Goal: Task Accomplishment & Management: Use online tool/utility

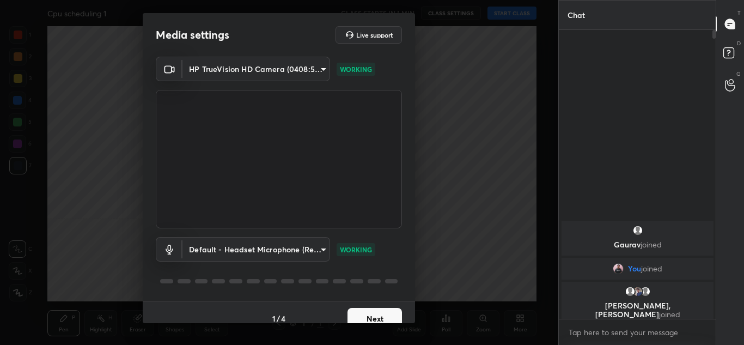
click at [369, 317] on button "Next" at bounding box center [375, 319] width 54 height 22
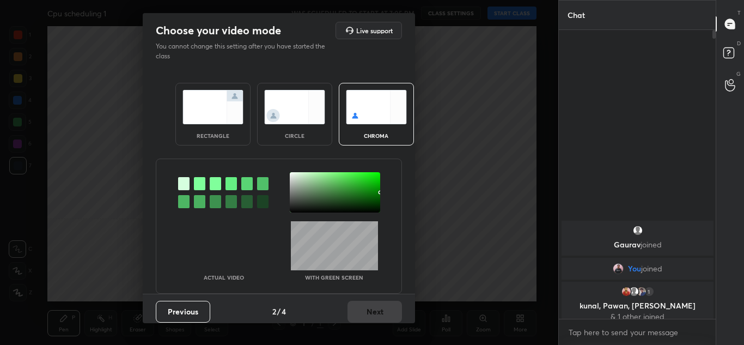
click at [207, 120] on img at bounding box center [213, 107] width 61 height 34
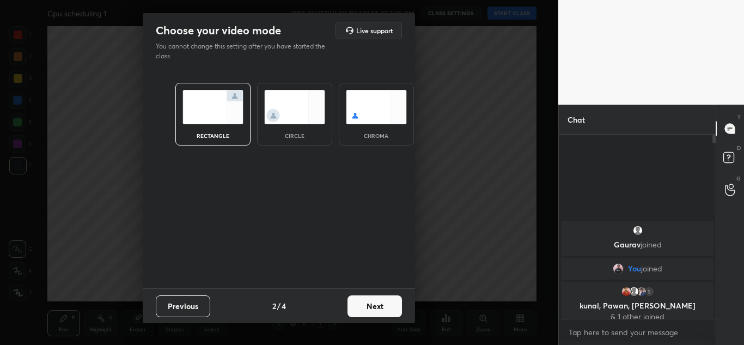
click at [379, 306] on button "Next" at bounding box center [375, 306] width 54 height 22
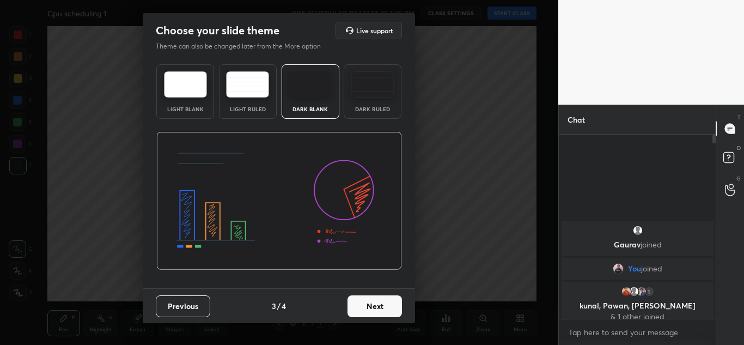
click at [373, 309] on button "Next" at bounding box center [375, 306] width 54 height 22
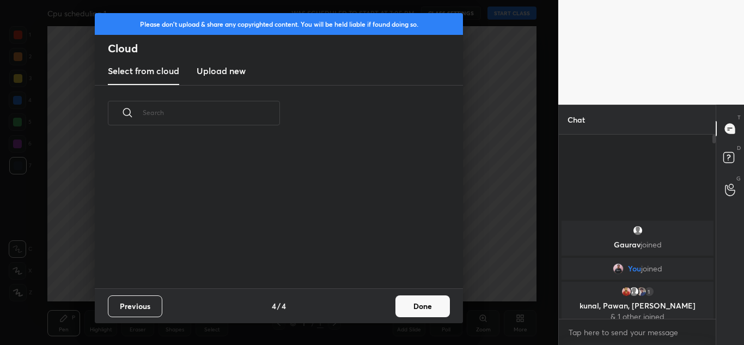
scroll to position [147, 350]
click at [229, 70] on h3 "Upload new" at bounding box center [221, 70] width 49 height 13
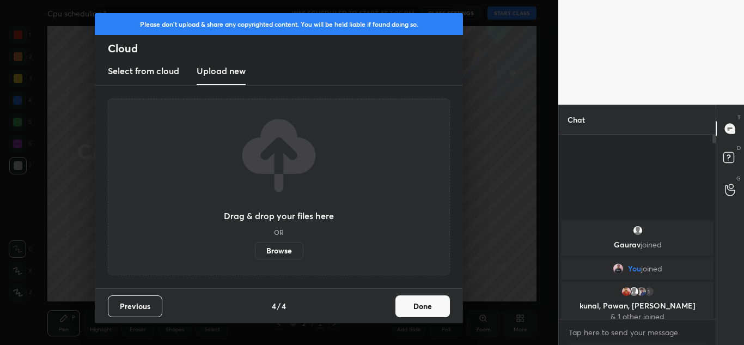
click at [286, 249] on label "Browse" at bounding box center [279, 250] width 49 height 17
click at [255, 249] on input "Browse" at bounding box center [255, 250] width 0 height 17
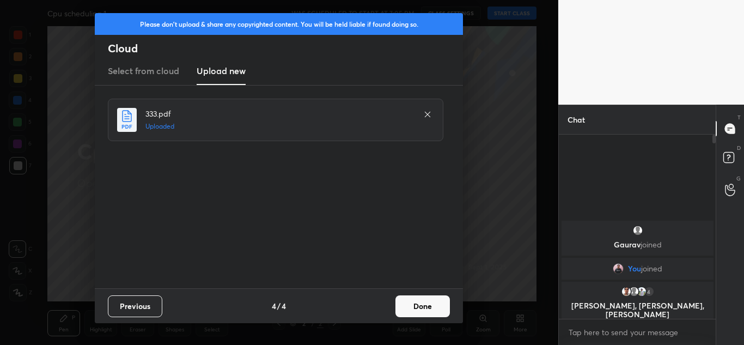
click at [431, 307] on button "Done" at bounding box center [423, 306] width 54 height 22
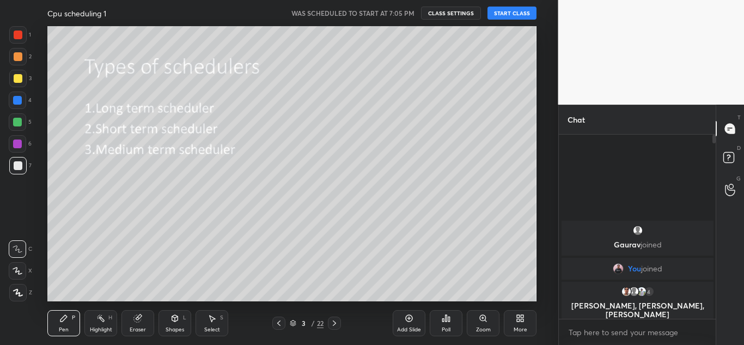
click at [294, 323] on icon at bounding box center [293, 323] width 7 height 7
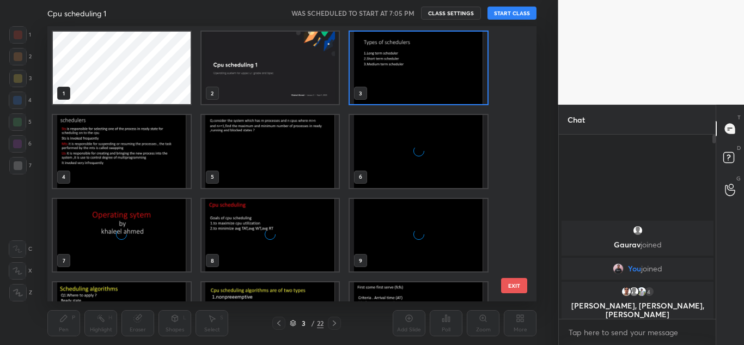
scroll to position [272, 484]
click at [108, 240] on img "grid" at bounding box center [122, 235] width 138 height 72
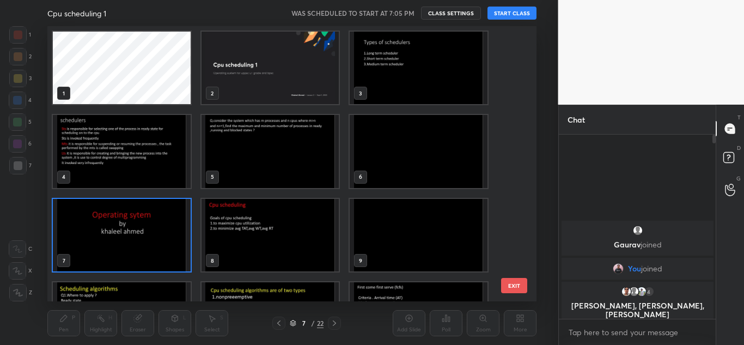
click at [108, 240] on img "grid" at bounding box center [122, 235] width 138 height 72
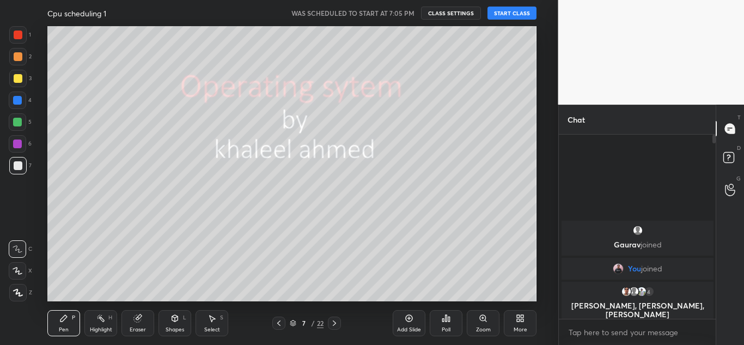
click at [108, 240] on img "grid" at bounding box center [122, 235] width 138 height 72
click at [517, 10] on button "START CLASS" at bounding box center [512, 13] width 49 height 13
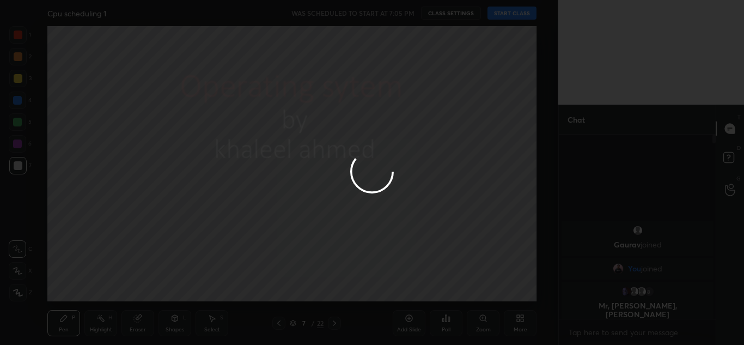
type textarea "x"
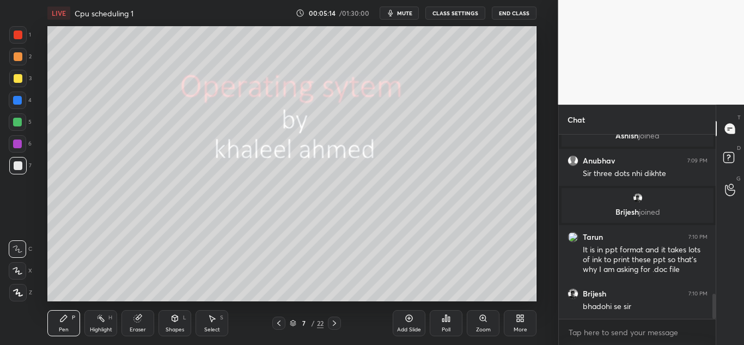
scroll to position [1193, 0]
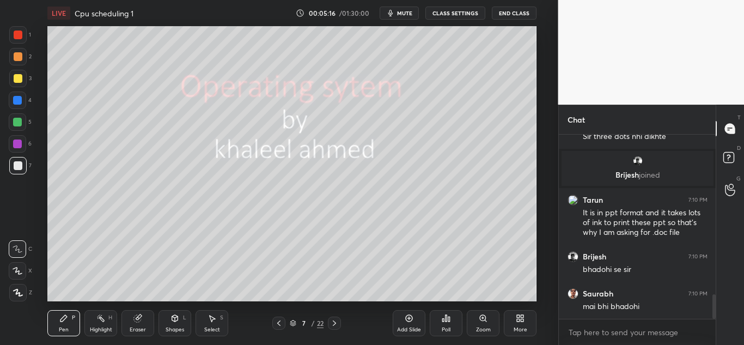
click at [294, 322] on icon at bounding box center [293, 323] width 7 height 7
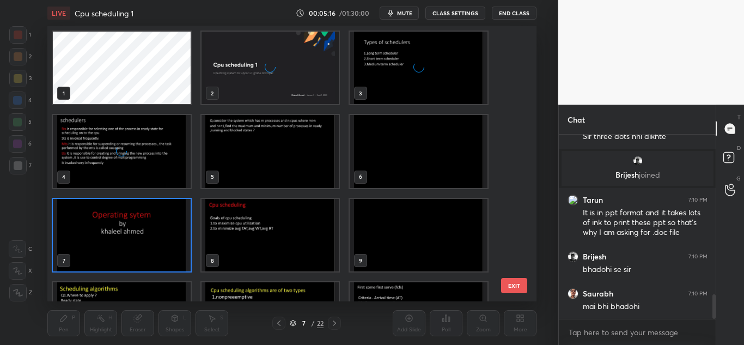
scroll to position [272, 484]
click at [431, 70] on img "grid" at bounding box center [419, 68] width 138 height 72
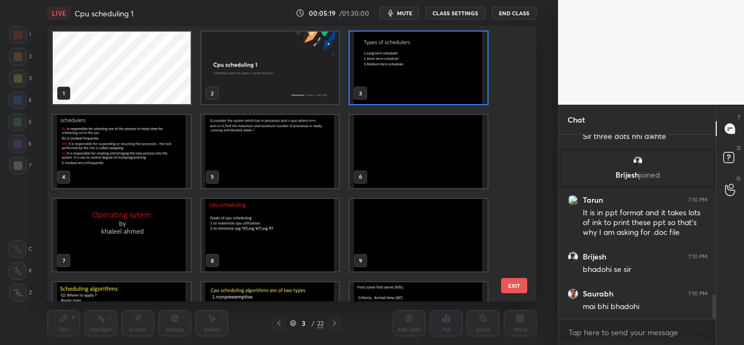
click at [425, 73] on img "grid" at bounding box center [419, 68] width 138 height 72
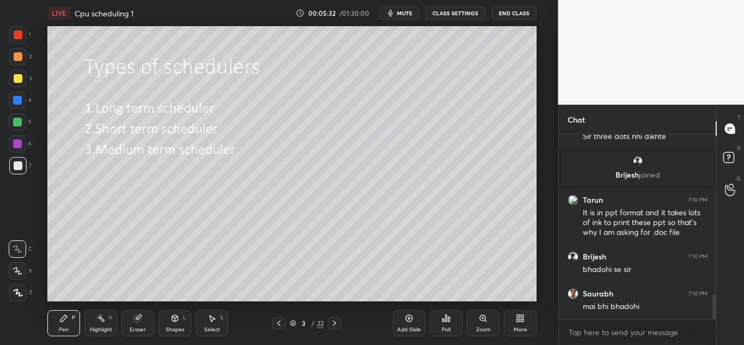
click at [17, 295] on icon at bounding box center [18, 293] width 10 height 8
click at [18, 79] on div at bounding box center [18, 78] width 9 height 9
click at [335, 328] on div at bounding box center [334, 323] width 13 height 13
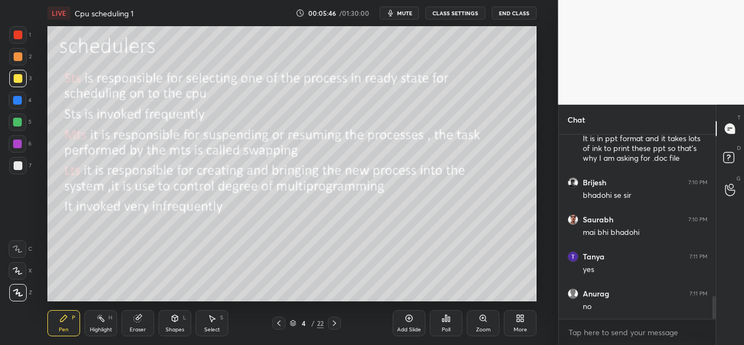
scroll to position [1305, 0]
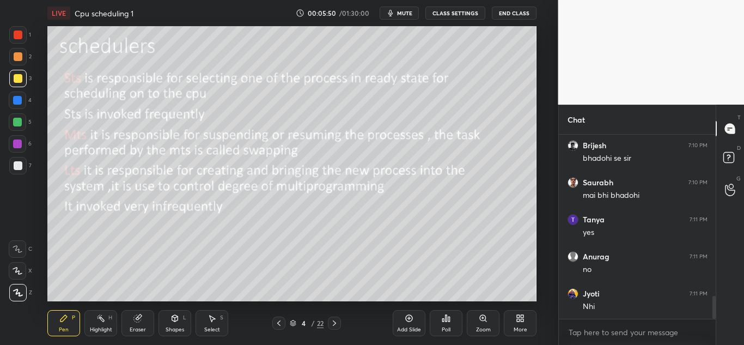
click at [276, 320] on icon at bounding box center [279, 323] width 9 height 9
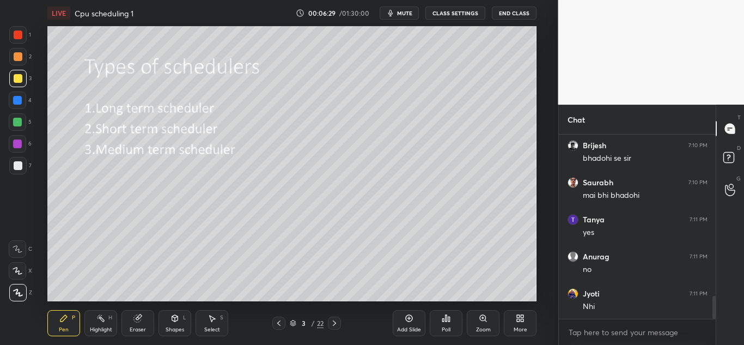
click at [336, 329] on div at bounding box center [334, 323] width 13 height 13
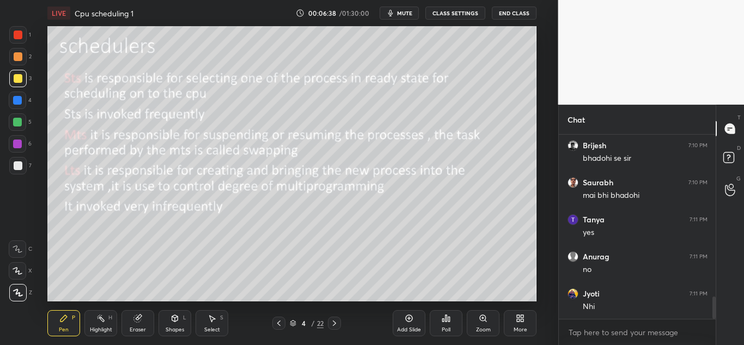
scroll to position [1344, 0]
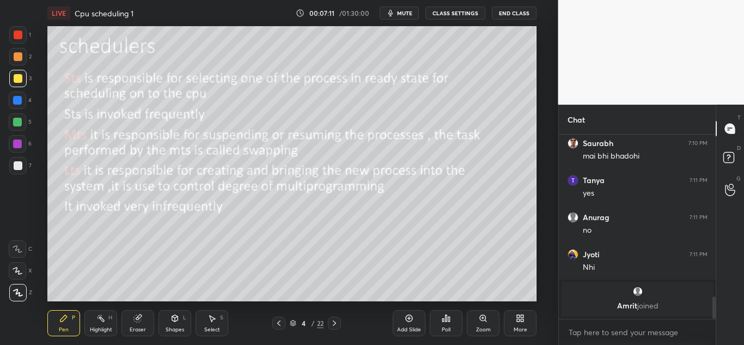
click at [278, 325] on icon at bounding box center [278, 322] width 3 height 5
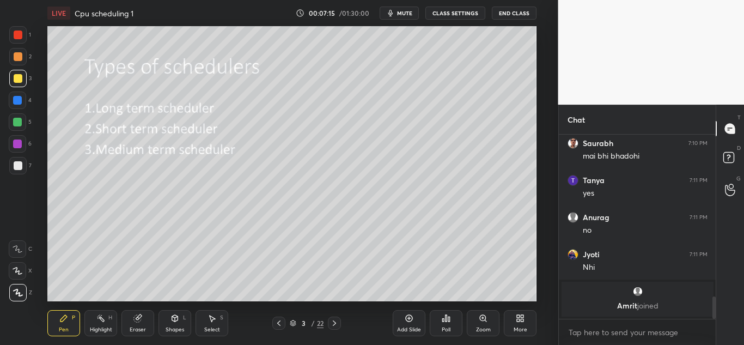
click at [336, 325] on icon at bounding box center [334, 323] width 9 height 9
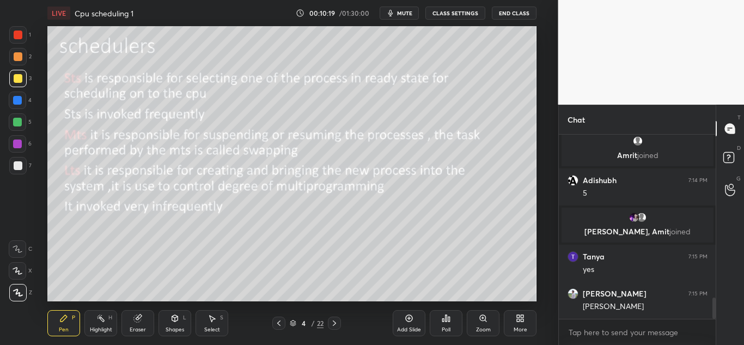
scroll to position [1453, 0]
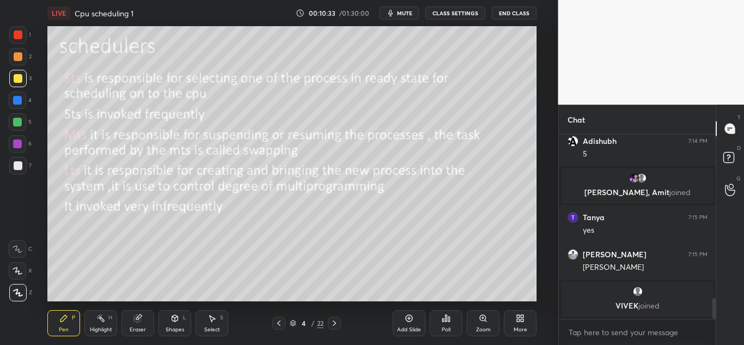
click at [332, 323] on icon at bounding box center [334, 323] width 9 height 9
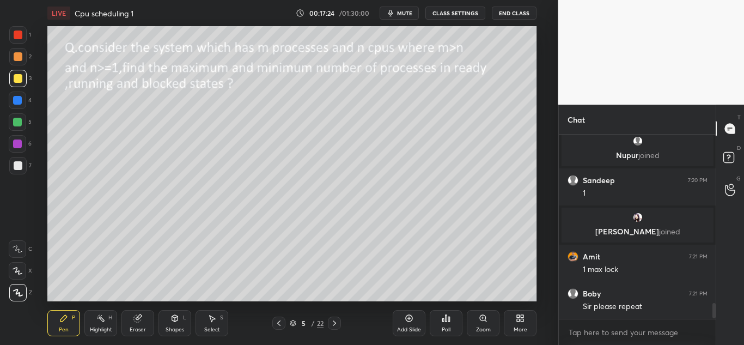
scroll to position [1967, 0]
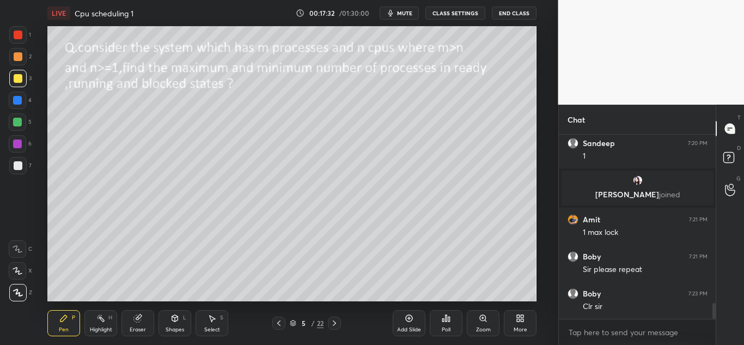
click at [332, 324] on icon at bounding box center [334, 323] width 9 height 9
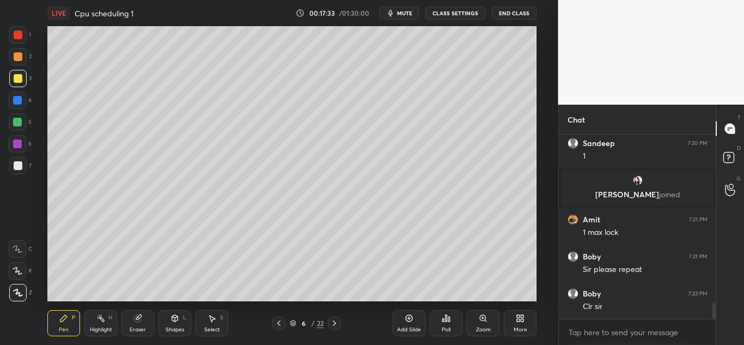
click at [337, 323] on icon at bounding box center [334, 323] width 9 height 9
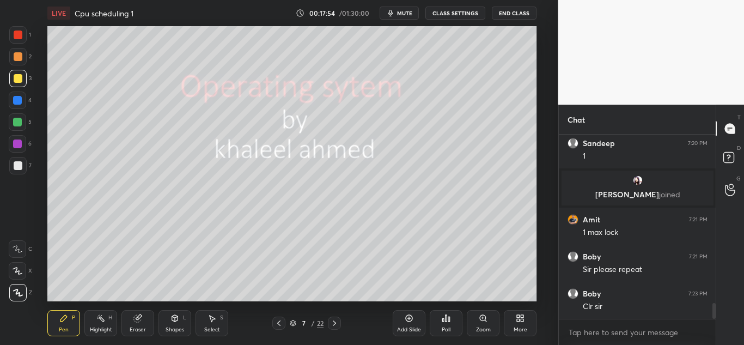
scroll to position [2004, 0]
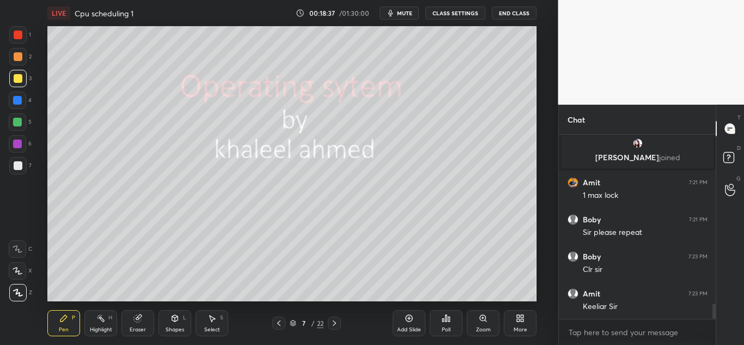
click at [336, 325] on icon at bounding box center [334, 323] width 9 height 9
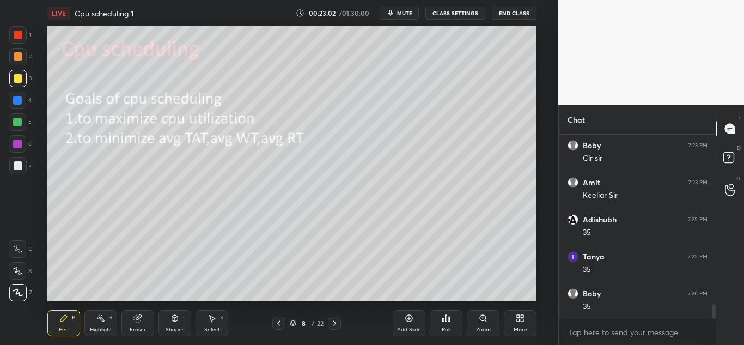
scroll to position [2155, 0]
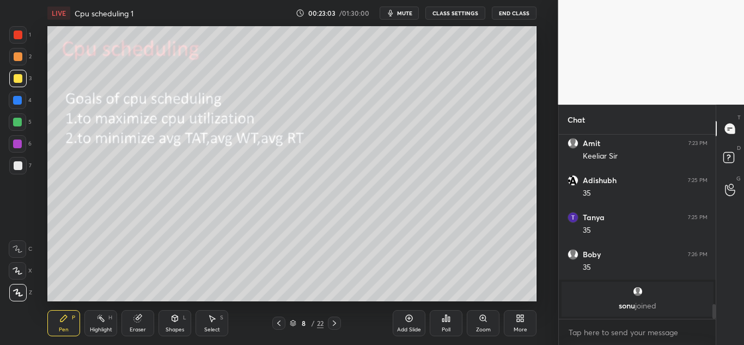
click at [336, 322] on icon at bounding box center [334, 323] width 9 height 9
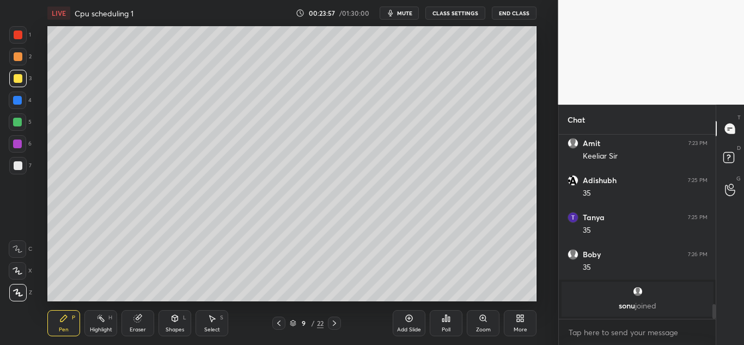
click at [276, 322] on icon at bounding box center [279, 323] width 9 height 9
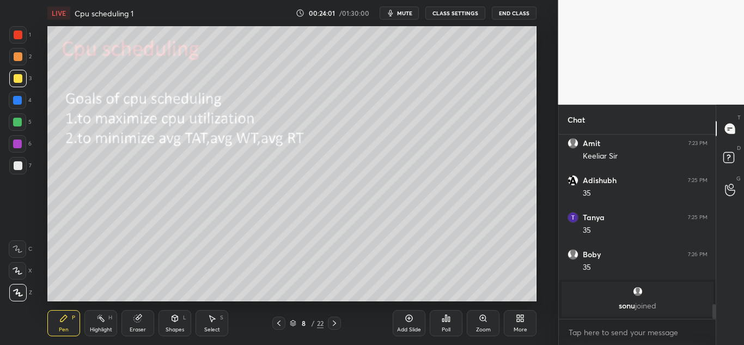
click at [335, 324] on icon at bounding box center [334, 322] width 3 height 5
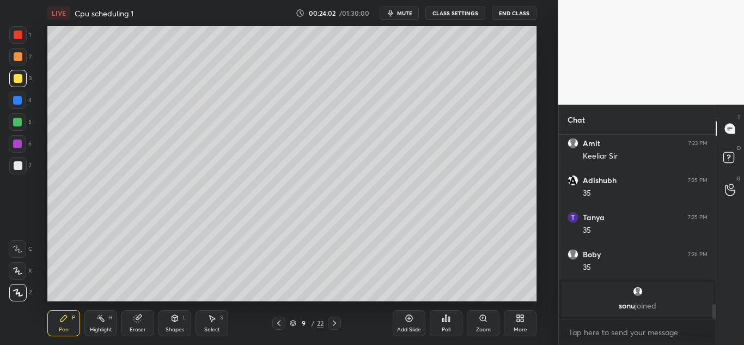
click at [334, 322] on icon at bounding box center [334, 323] width 9 height 9
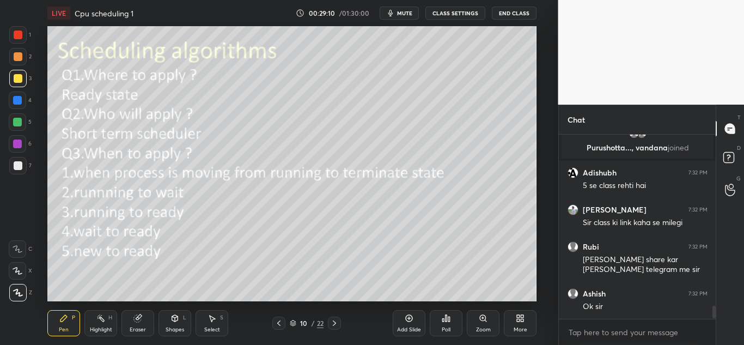
scroll to position [2364, 0]
click at [17, 98] on div at bounding box center [17, 100] width 9 height 9
click at [138, 323] on div "Eraser" at bounding box center [138, 323] width 33 height 26
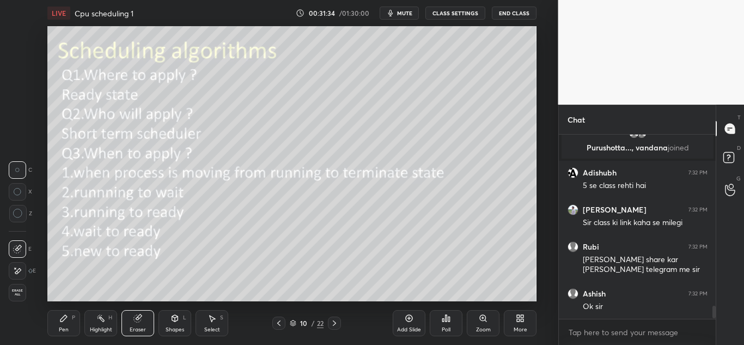
click at [19, 218] on circle at bounding box center [17, 213] width 9 height 9
click at [60, 327] on div "Pen" at bounding box center [64, 329] width 10 height 5
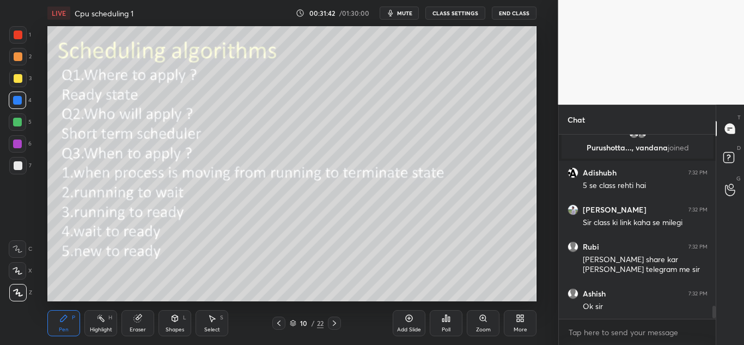
click at [136, 321] on icon at bounding box center [137, 318] width 7 height 7
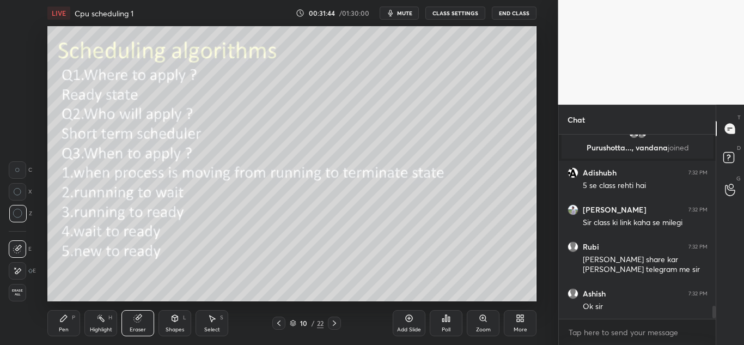
click at [65, 328] on div "Pen" at bounding box center [64, 329] width 10 height 5
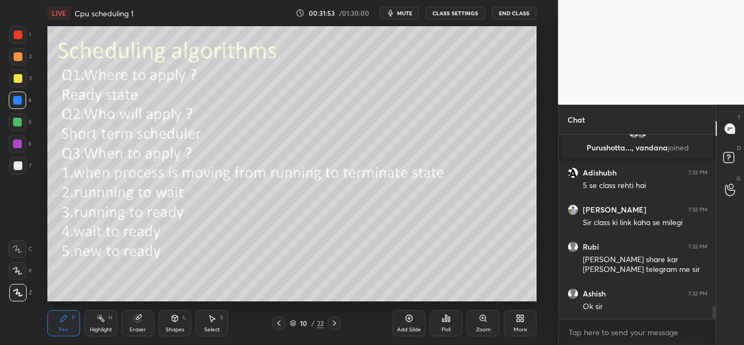
click at [336, 324] on icon at bounding box center [334, 323] width 9 height 9
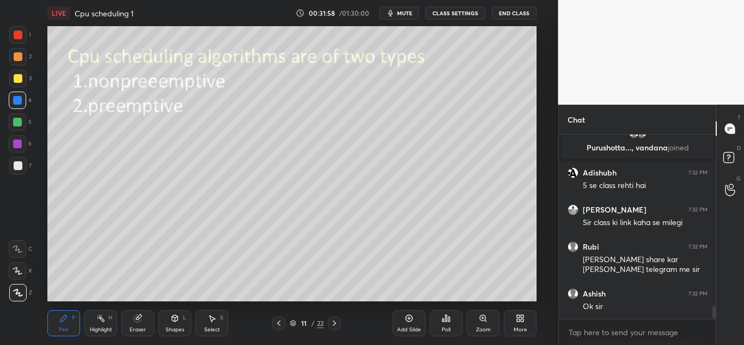
click at [278, 322] on icon at bounding box center [278, 322] width 3 height 5
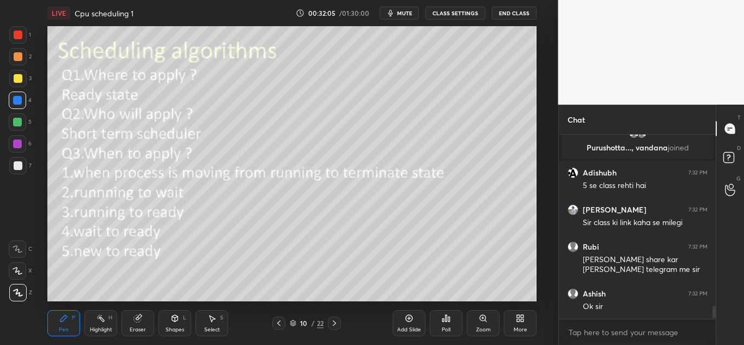
click at [335, 323] on icon at bounding box center [334, 322] width 3 height 5
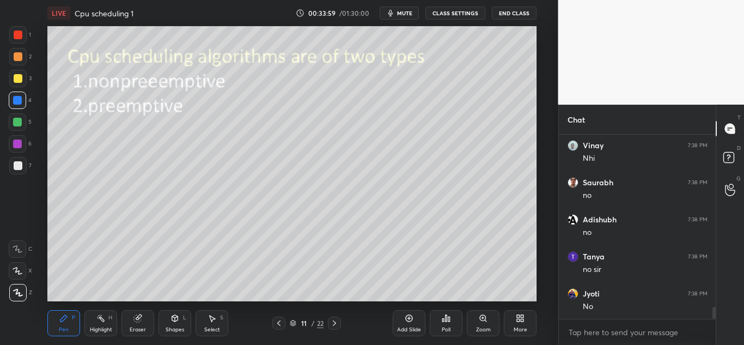
scroll to position [2623, 0]
click at [334, 325] on icon at bounding box center [334, 322] width 3 height 5
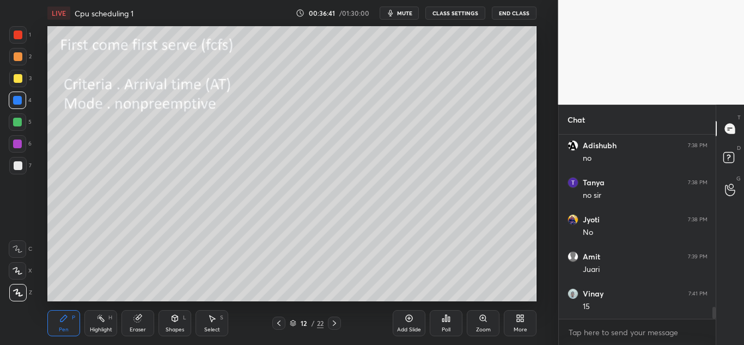
scroll to position [2697, 0]
click at [140, 320] on icon at bounding box center [137, 318] width 7 height 7
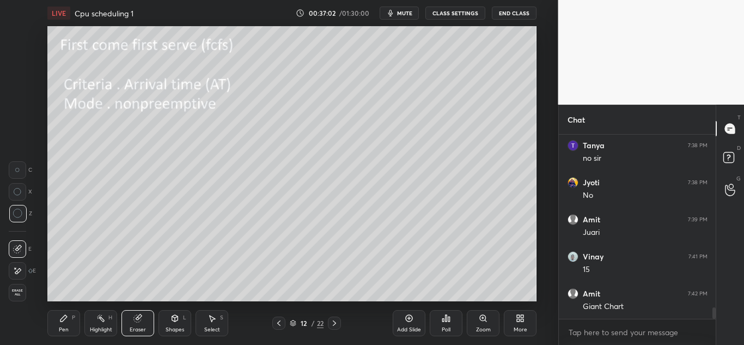
scroll to position [2735, 0]
click at [66, 324] on div "Pen P" at bounding box center [63, 323] width 33 height 26
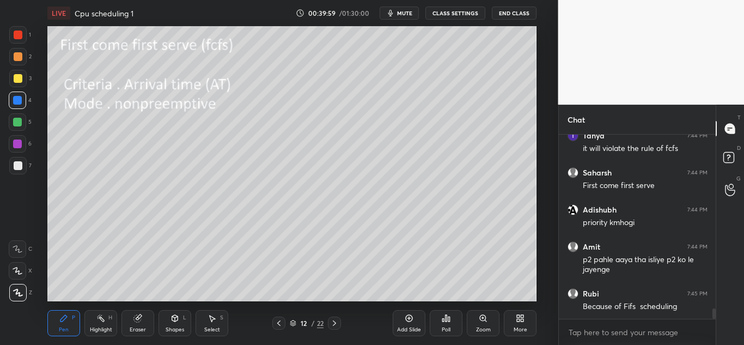
scroll to position [3088, 0]
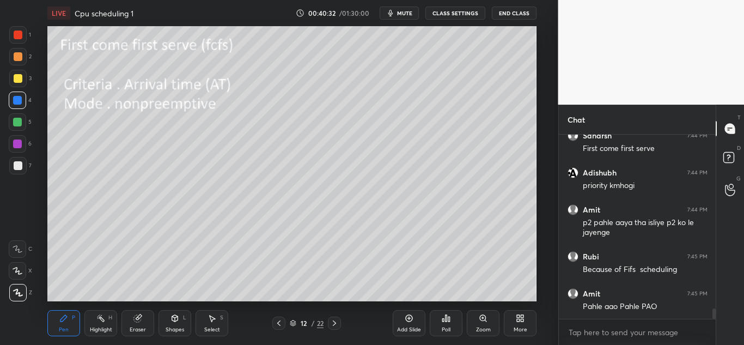
click at [16, 75] on div at bounding box center [18, 78] width 9 height 9
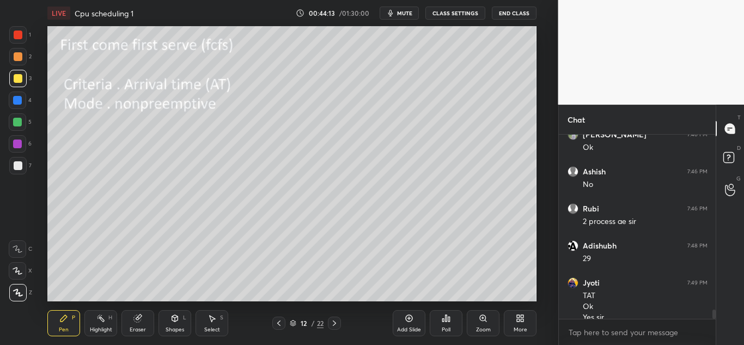
scroll to position [3443, 0]
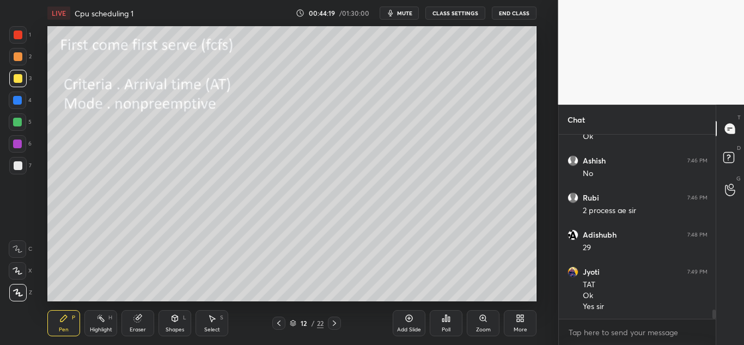
click at [334, 324] on icon at bounding box center [334, 323] width 9 height 9
click at [278, 324] on icon at bounding box center [279, 323] width 9 height 9
click at [335, 325] on icon at bounding box center [334, 322] width 3 height 5
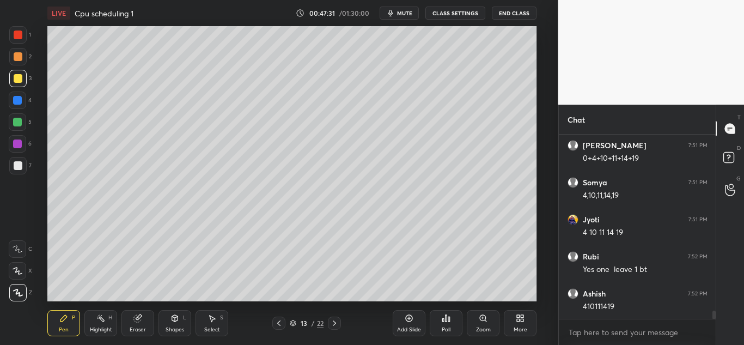
scroll to position [3938, 0]
click at [334, 321] on icon at bounding box center [334, 322] width 3 height 5
click at [279, 320] on icon at bounding box center [279, 323] width 9 height 9
click at [338, 323] on icon at bounding box center [334, 323] width 9 height 9
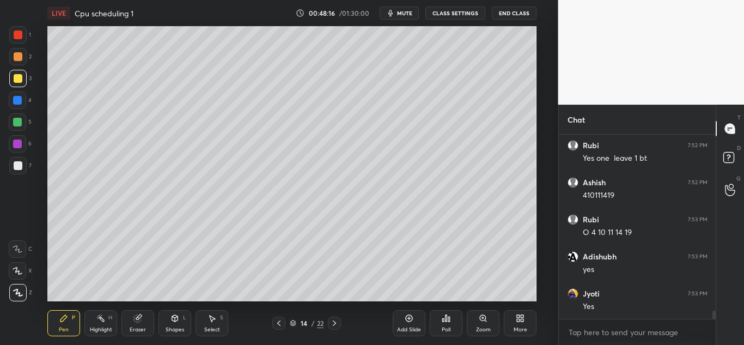
scroll to position [4049, 0]
click at [280, 320] on icon at bounding box center [279, 323] width 9 height 9
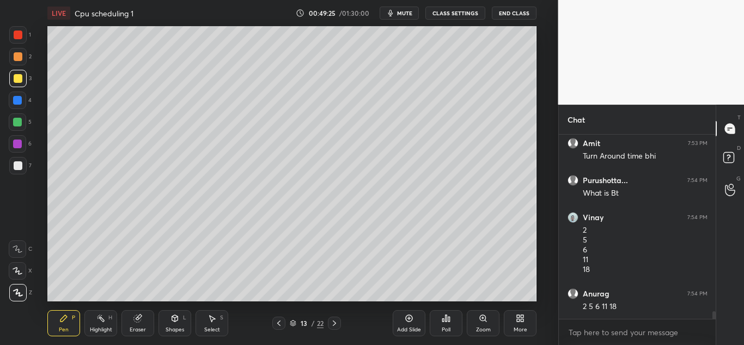
scroll to position [4236, 0]
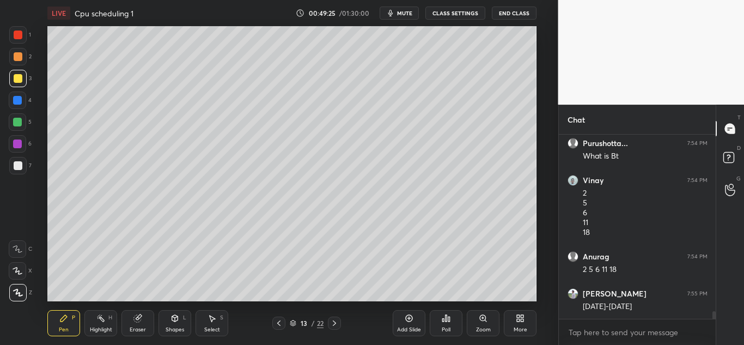
click at [335, 323] on icon at bounding box center [334, 323] width 9 height 9
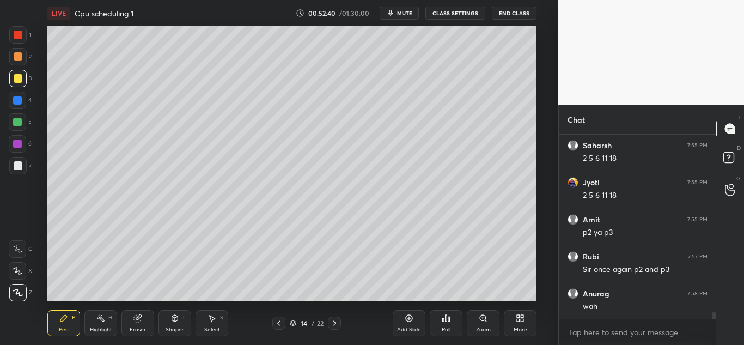
scroll to position [4533, 0]
click at [22, 119] on div at bounding box center [17, 121] width 17 height 17
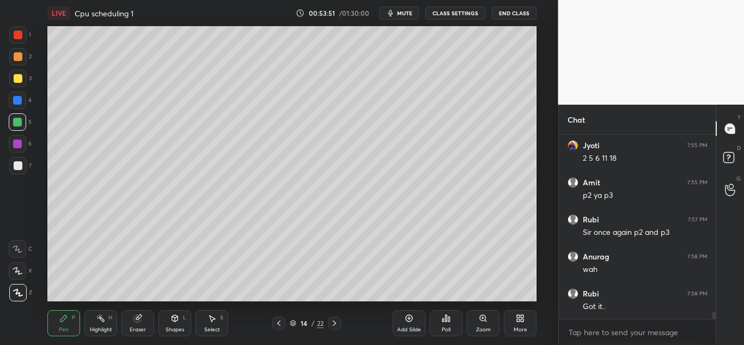
click at [335, 322] on icon at bounding box center [334, 322] width 3 height 5
click at [408, 14] on span "mute" at bounding box center [404, 13] width 15 height 8
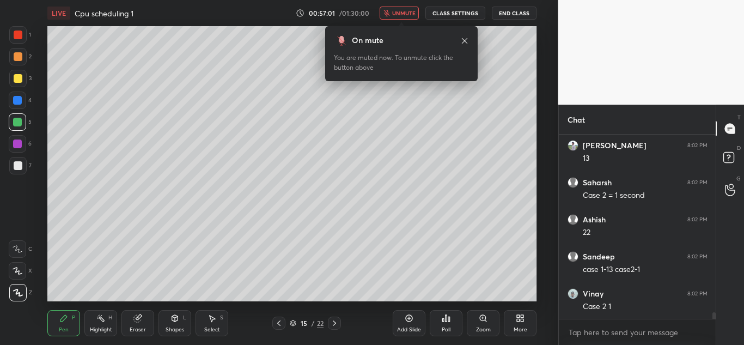
scroll to position [4866, 0]
click at [466, 39] on icon at bounding box center [464, 40] width 5 height 5
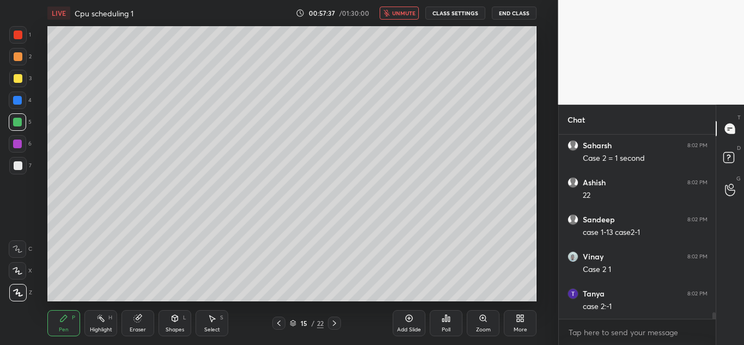
click at [408, 16] on span "unmute" at bounding box center [403, 13] width 23 height 8
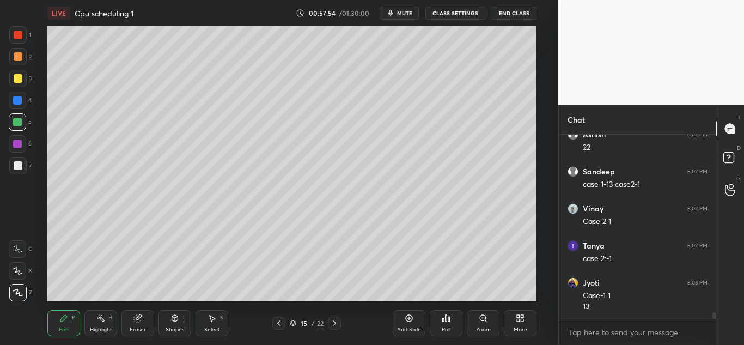
scroll to position [4925, 0]
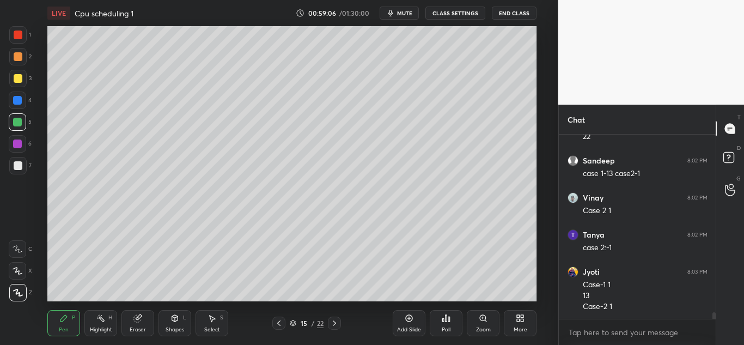
click at [15, 78] on div at bounding box center [18, 78] width 9 height 9
click at [335, 324] on icon at bounding box center [334, 322] width 3 height 5
click at [334, 322] on icon at bounding box center [334, 323] width 9 height 9
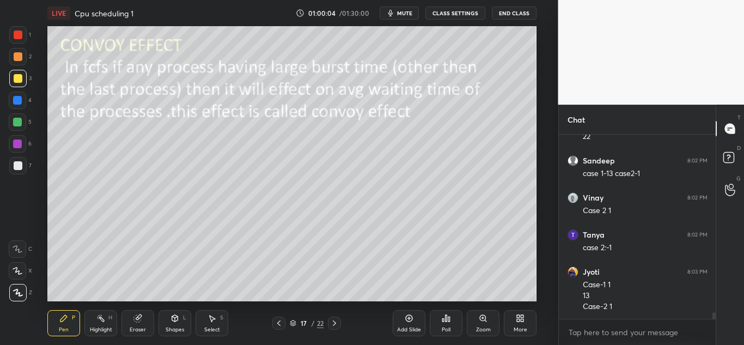
click at [280, 322] on icon at bounding box center [279, 323] width 9 height 9
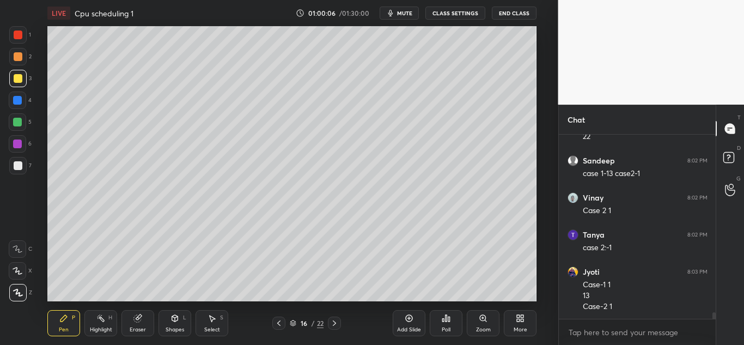
click at [277, 320] on icon at bounding box center [279, 323] width 9 height 9
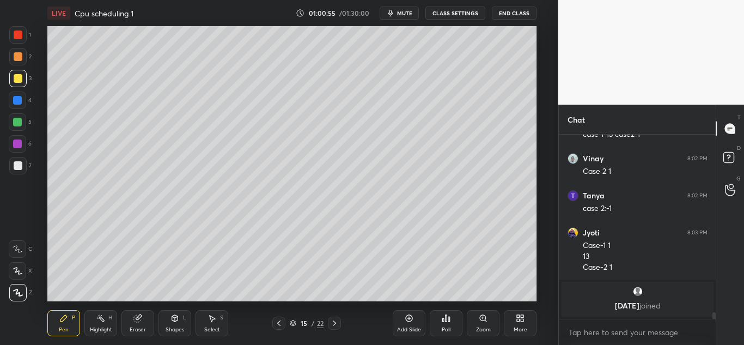
click at [333, 326] on icon at bounding box center [334, 323] width 9 height 9
click at [334, 323] on icon at bounding box center [334, 323] width 9 height 9
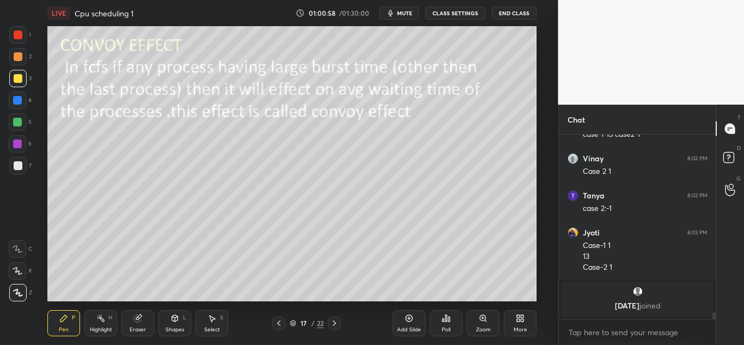
click at [332, 321] on icon at bounding box center [334, 323] width 9 height 9
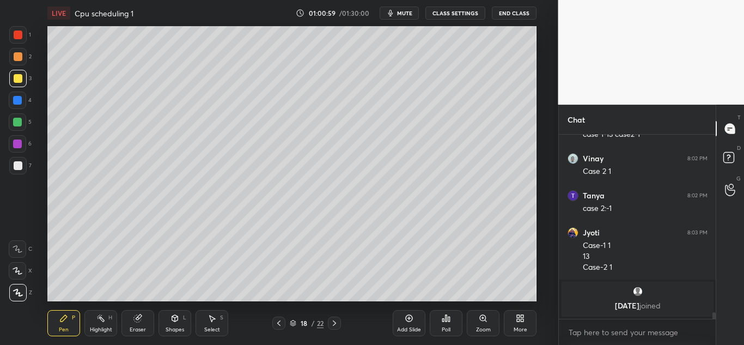
click at [329, 323] on div at bounding box center [334, 323] width 13 height 13
click at [274, 322] on div at bounding box center [278, 323] width 13 height 13
click at [276, 323] on icon at bounding box center [279, 323] width 9 height 9
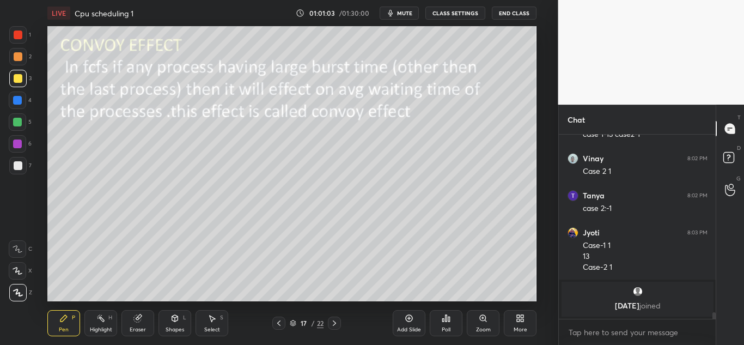
click at [335, 323] on icon at bounding box center [334, 323] width 9 height 9
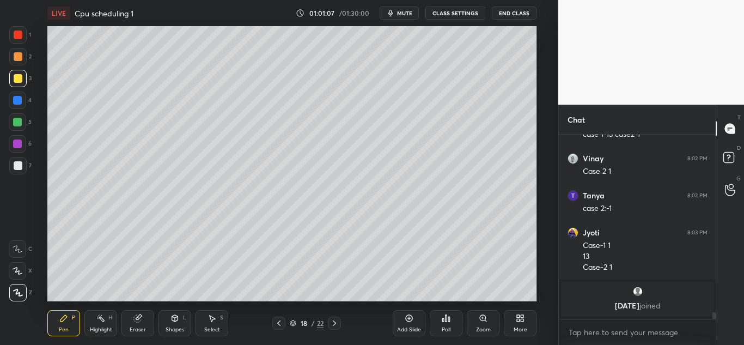
click at [133, 324] on div "Eraser" at bounding box center [138, 323] width 33 height 26
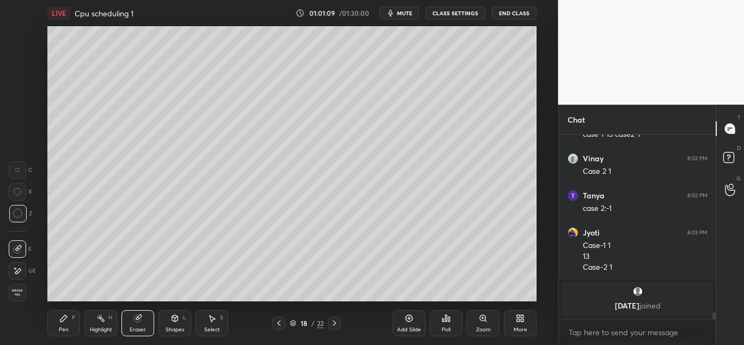
click at [68, 323] on div "Pen P" at bounding box center [63, 323] width 33 height 26
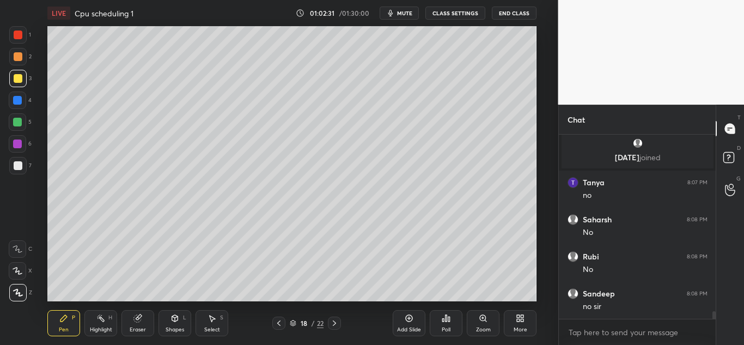
scroll to position [4296, 0]
click at [275, 322] on icon at bounding box center [279, 323] width 9 height 9
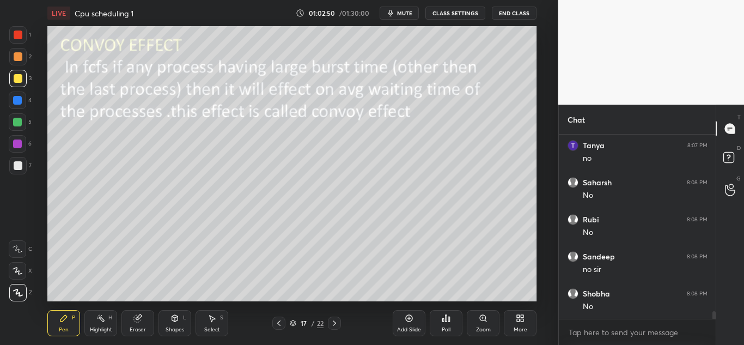
click at [275, 322] on icon at bounding box center [279, 323] width 9 height 9
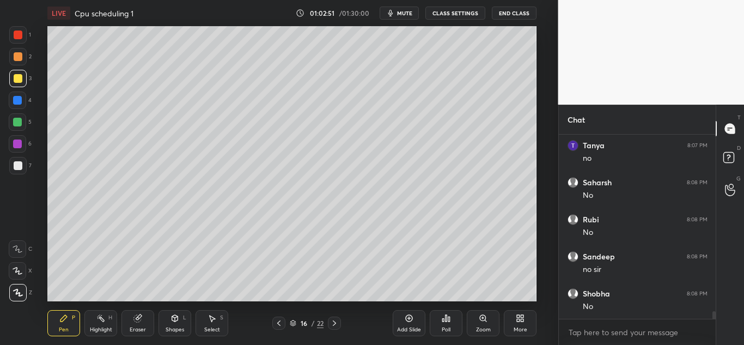
click at [279, 323] on icon at bounding box center [279, 323] width 9 height 9
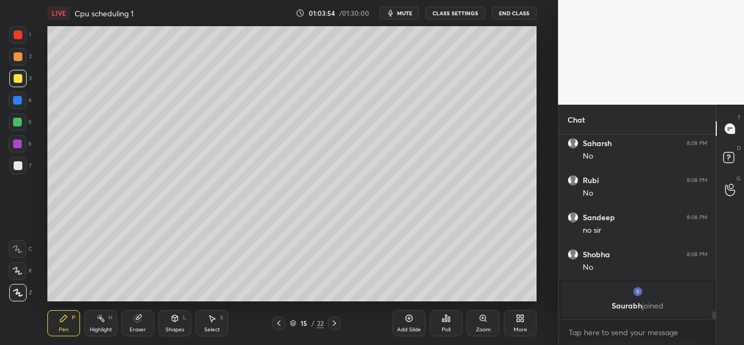
scroll to position [4333, 0]
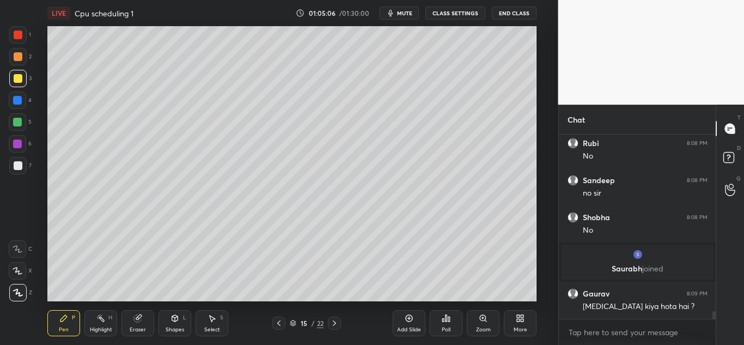
click at [337, 324] on icon at bounding box center [334, 323] width 9 height 9
click at [277, 322] on icon at bounding box center [279, 323] width 9 height 9
click at [278, 325] on icon at bounding box center [279, 323] width 9 height 9
click at [336, 322] on icon at bounding box center [334, 323] width 9 height 9
click at [336, 323] on icon at bounding box center [334, 322] width 3 height 5
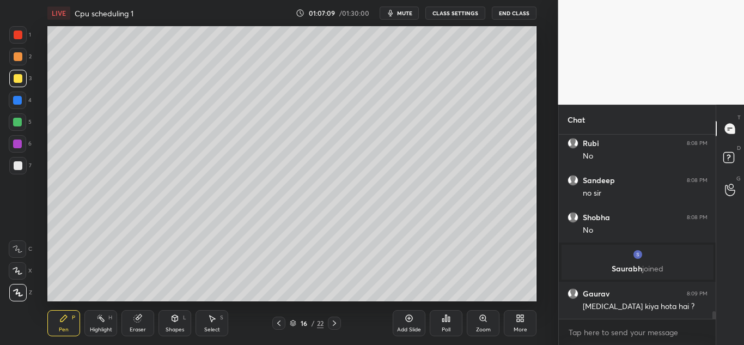
click at [20, 101] on div at bounding box center [17, 100] width 9 height 9
click at [335, 319] on icon at bounding box center [334, 323] width 9 height 9
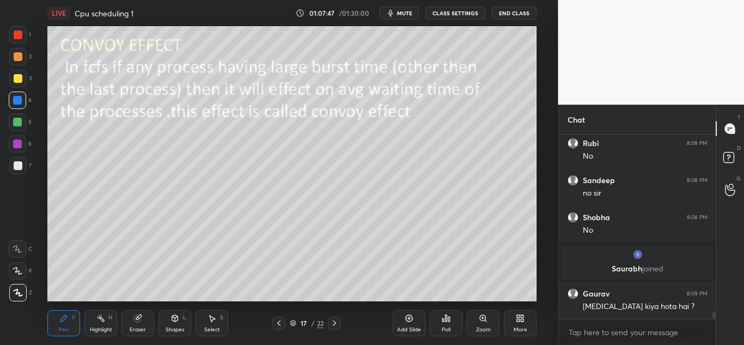
click at [275, 320] on icon at bounding box center [279, 323] width 9 height 9
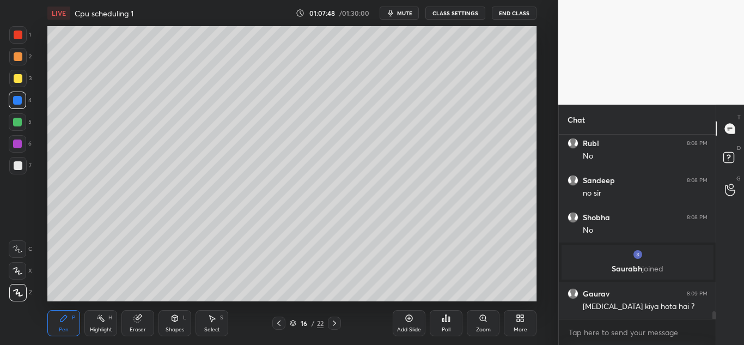
click at [409, 317] on icon at bounding box center [409, 318] width 3 height 3
click at [18, 74] on div at bounding box center [18, 78] width 9 height 9
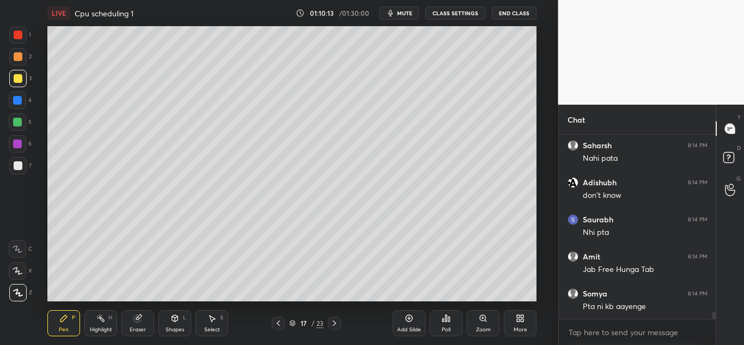
scroll to position [4630, 0]
click at [278, 325] on icon at bounding box center [278, 323] width 9 height 9
click at [277, 325] on icon at bounding box center [278, 323] width 9 height 9
click at [278, 322] on icon at bounding box center [278, 323] width 9 height 9
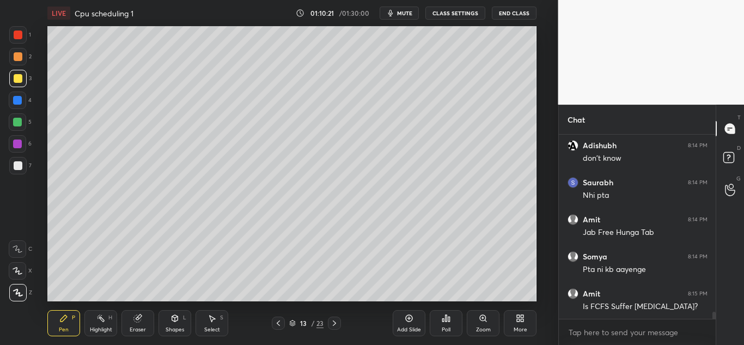
click at [338, 322] on icon at bounding box center [334, 323] width 9 height 9
click at [337, 323] on icon at bounding box center [334, 323] width 9 height 9
click at [335, 322] on icon at bounding box center [334, 322] width 3 height 5
click at [334, 323] on icon at bounding box center [334, 323] width 9 height 9
click at [334, 320] on icon at bounding box center [334, 323] width 9 height 9
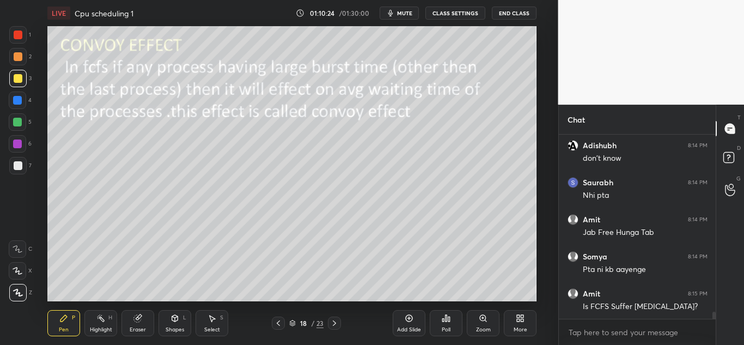
click at [333, 321] on icon at bounding box center [334, 323] width 9 height 9
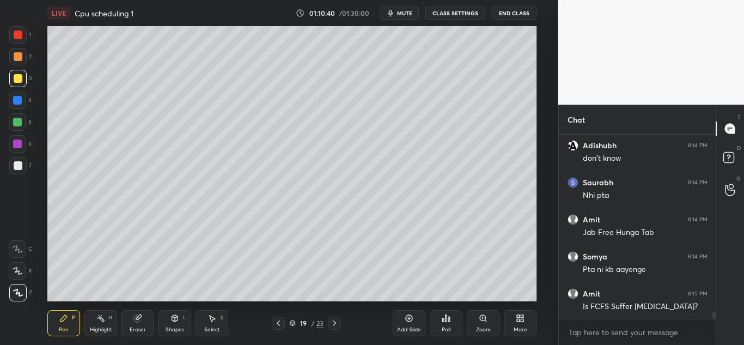
click at [278, 322] on icon at bounding box center [278, 323] width 9 height 9
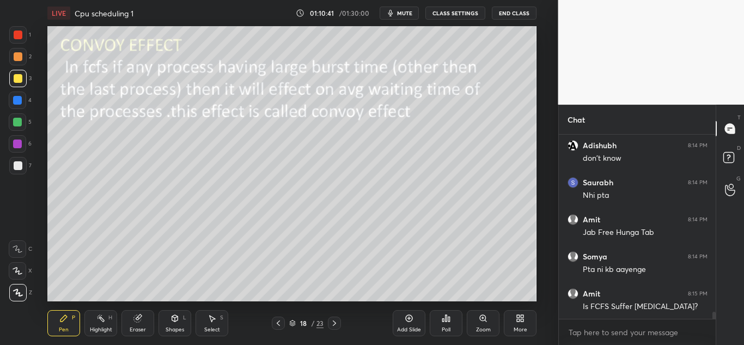
click at [277, 320] on icon at bounding box center [278, 323] width 9 height 9
click at [275, 319] on icon at bounding box center [278, 323] width 9 height 9
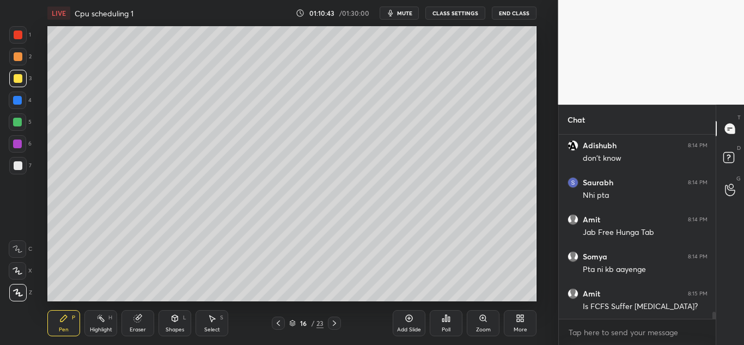
click at [336, 323] on icon at bounding box center [334, 322] width 3 height 5
click at [335, 318] on div at bounding box center [334, 323] width 13 height 13
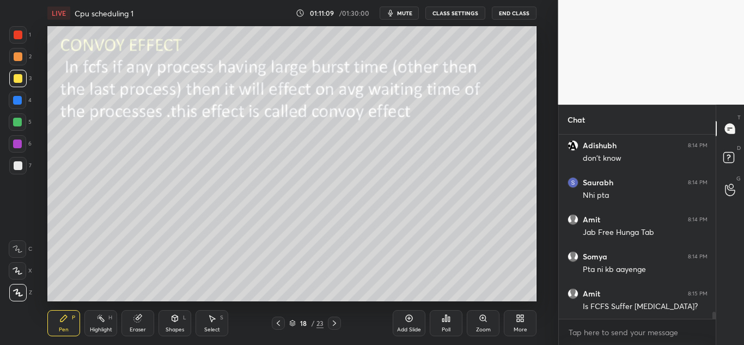
click at [278, 328] on div at bounding box center [278, 323] width 13 height 13
click at [275, 326] on icon at bounding box center [278, 323] width 9 height 9
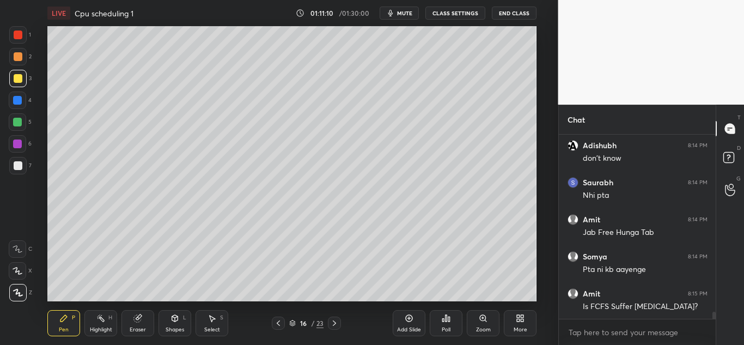
click at [270, 322] on div "16 / 23" at bounding box center [306, 323] width 173 height 13
click at [277, 320] on icon at bounding box center [278, 323] width 9 height 9
click at [276, 322] on icon at bounding box center [278, 323] width 9 height 9
click at [335, 322] on icon at bounding box center [334, 322] width 3 height 5
click at [332, 320] on icon at bounding box center [334, 323] width 9 height 9
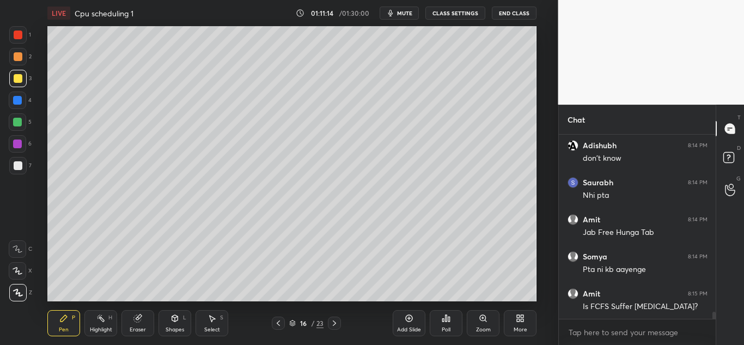
click at [331, 319] on icon at bounding box center [334, 323] width 9 height 9
click at [332, 319] on icon at bounding box center [334, 323] width 9 height 9
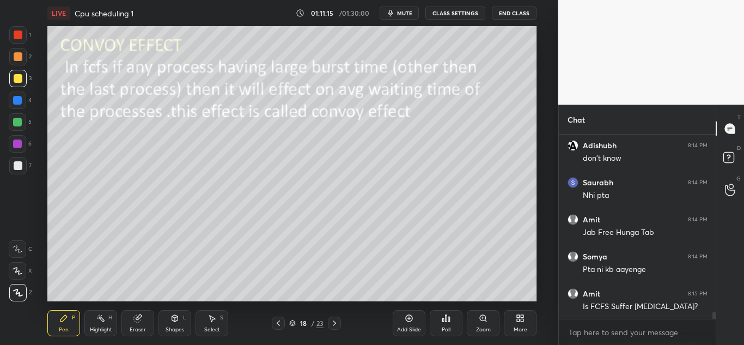
click at [332, 318] on div at bounding box center [334, 323] width 13 height 13
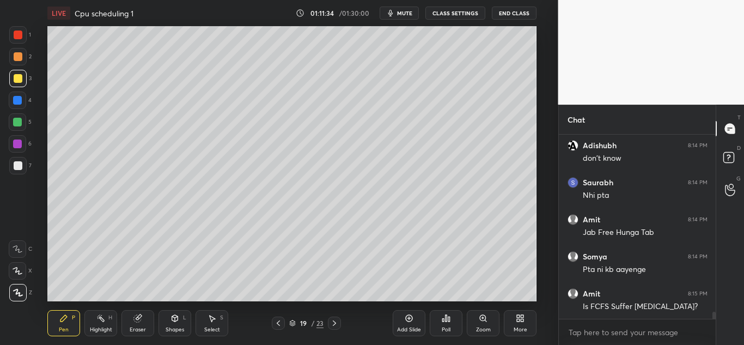
click at [277, 324] on icon at bounding box center [278, 322] width 3 height 5
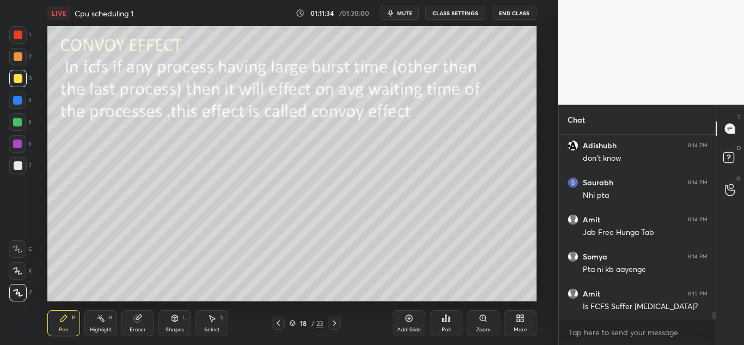
click at [277, 321] on icon at bounding box center [278, 323] width 9 height 9
click at [278, 320] on icon at bounding box center [278, 323] width 9 height 9
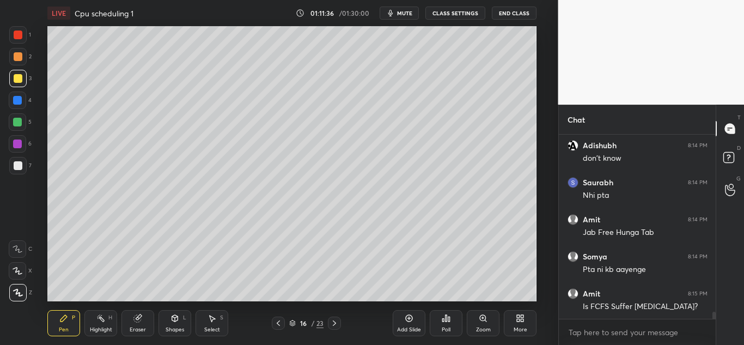
click at [280, 323] on icon at bounding box center [278, 323] width 9 height 9
click at [278, 324] on icon at bounding box center [278, 322] width 3 height 5
click at [276, 324] on icon at bounding box center [278, 323] width 9 height 9
click at [278, 322] on icon at bounding box center [278, 323] width 9 height 9
click at [276, 323] on icon at bounding box center [278, 323] width 9 height 9
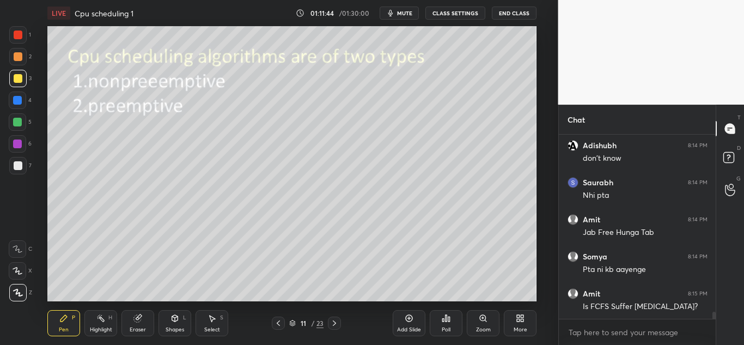
click at [276, 322] on icon at bounding box center [278, 323] width 9 height 9
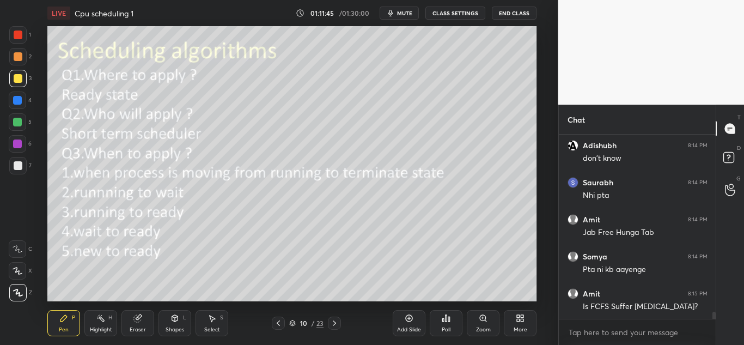
click at [276, 322] on icon at bounding box center [278, 323] width 9 height 9
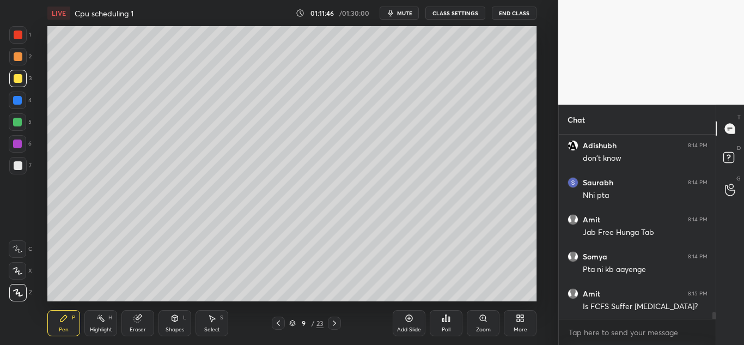
click at [275, 322] on icon at bounding box center [278, 323] width 9 height 9
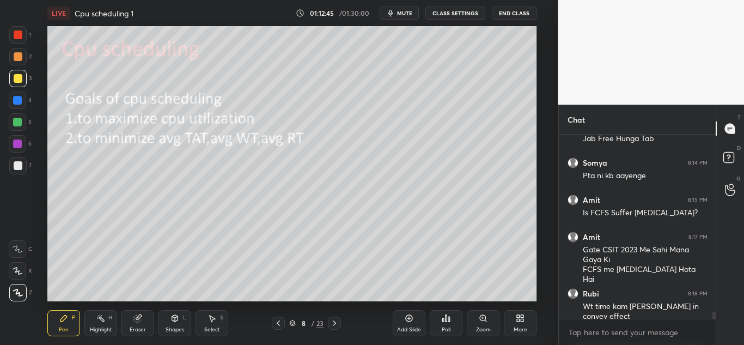
scroll to position [4761, 0]
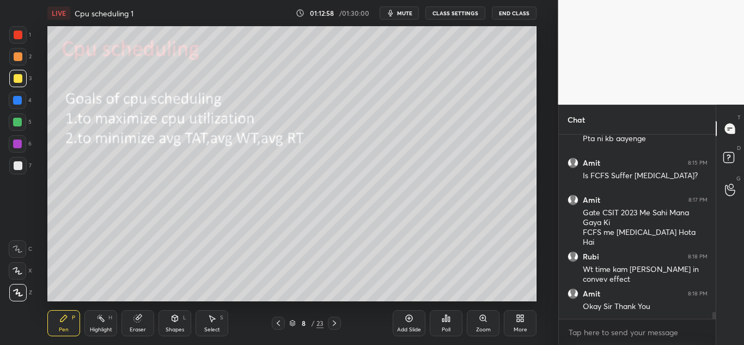
click at [336, 323] on icon at bounding box center [334, 322] width 3 height 5
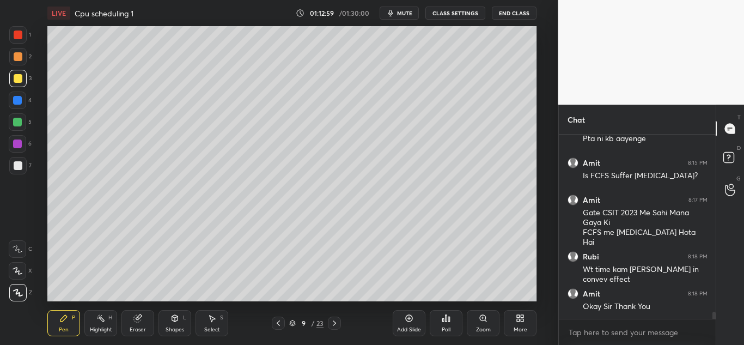
click at [333, 323] on icon at bounding box center [334, 323] width 9 height 9
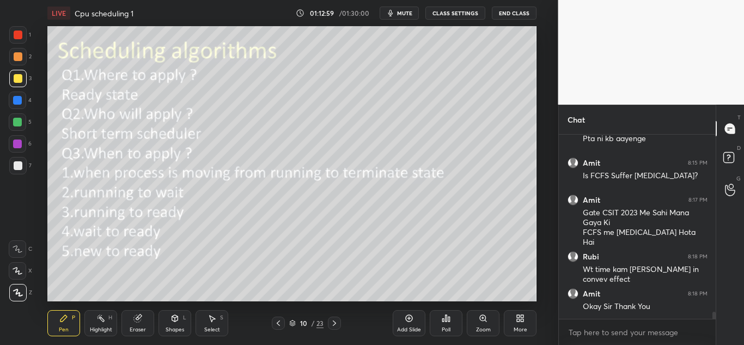
click at [334, 323] on icon at bounding box center [334, 323] width 9 height 9
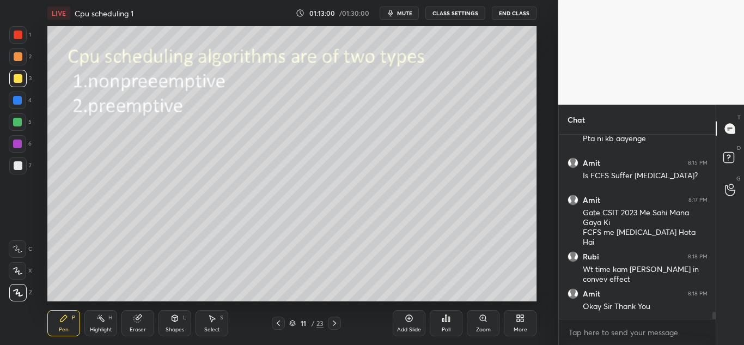
click at [333, 322] on icon at bounding box center [334, 323] width 9 height 9
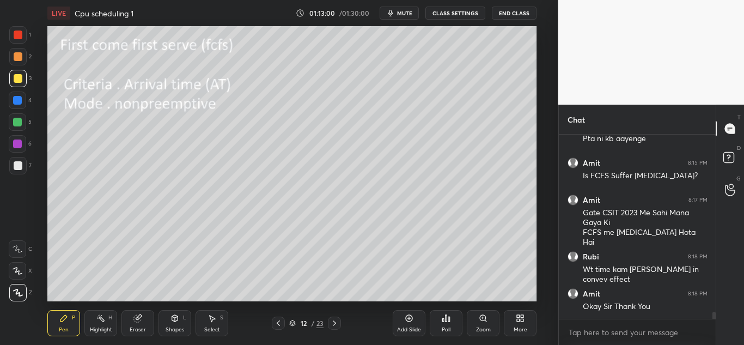
click at [334, 321] on icon at bounding box center [334, 322] width 3 height 5
click at [334, 322] on icon at bounding box center [334, 323] width 9 height 9
click at [334, 320] on icon at bounding box center [334, 323] width 9 height 9
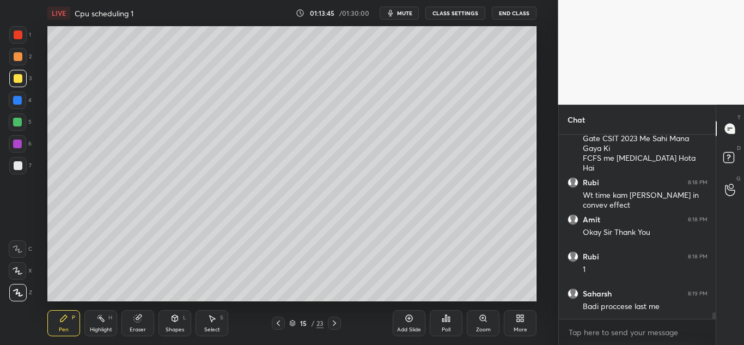
scroll to position [4872, 0]
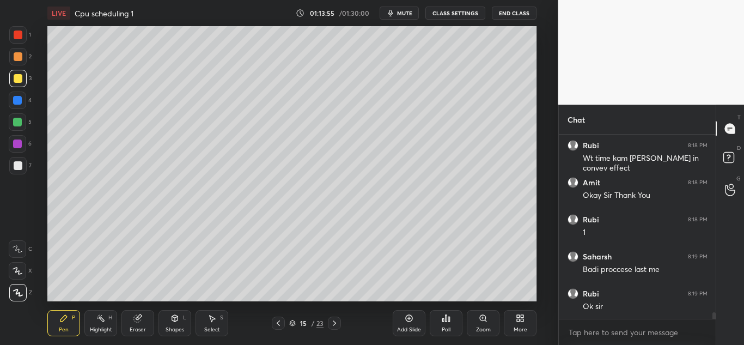
click at [335, 321] on icon at bounding box center [334, 323] width 9 height 9
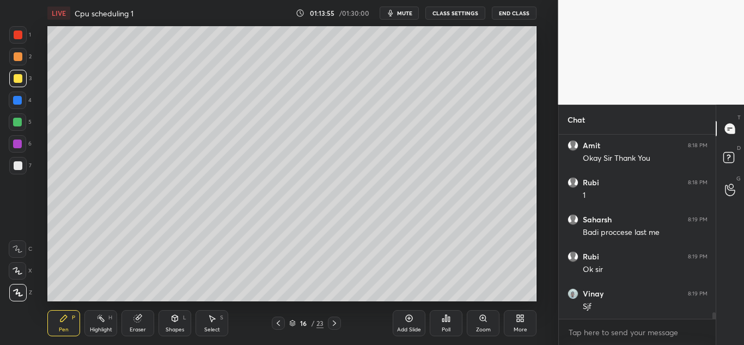
click at [333, 322] on icon at bounding box center [334, 323] width 9 height 9
click at [338, 323] on icon at bounding box center [334, 323] width 9 height 9
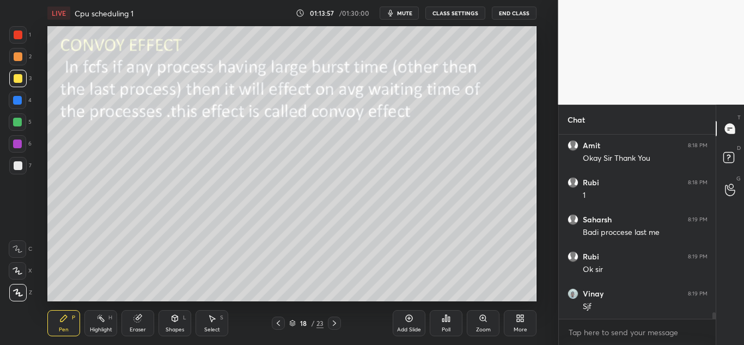
click at [333, 322] on icon at bounding box center [334, 323] width 9 height 9
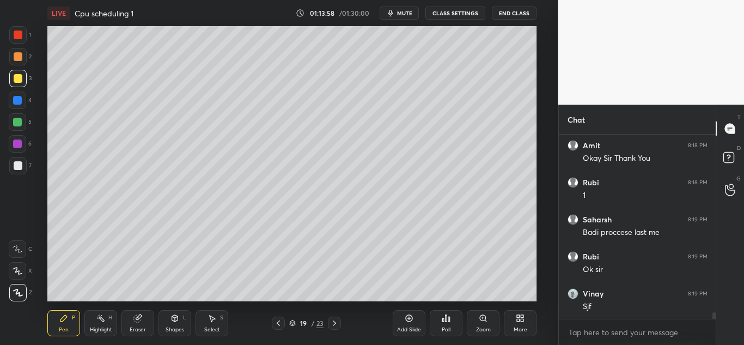
click at [331, 320] on icon at bounding box center [334, 323] width 9 height 9
click at [334, 321] on icon at bounding box center [334, 322] width 3 height 5
click at [334, 322] on icon at bounding box center [334, 323] width 9 height 9
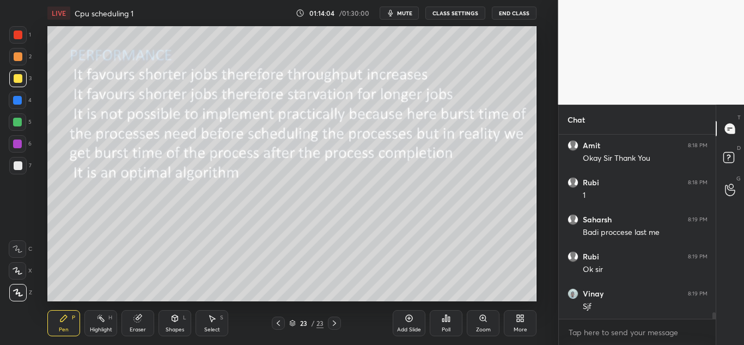
click at [280, 321] on icon at bounding box center [278, 322] width 3 height 5
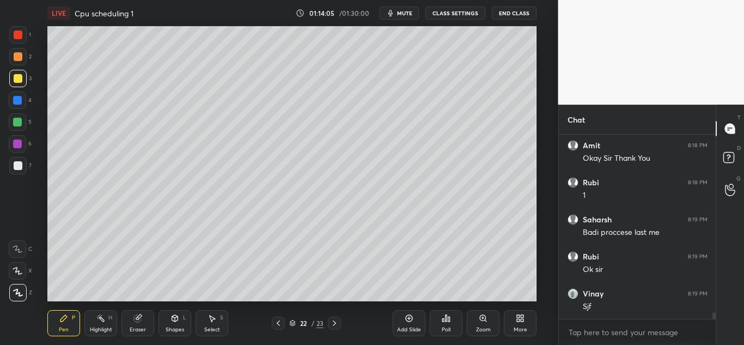
click at [278, 322] on icon at bounding box center [278, 322] width 3 height 5
click at [276, 321] on icon at bounding box center [278, 323] width 9 height 9
click at [278, 323] on icon at bounding box center [278, 322] width 3 height 5
click at [335, 321] on icon at bounding box center [334, 323] width 9 height 9
click at [276, 324] on icon at bounding box center [278, 323] width 9 height 9
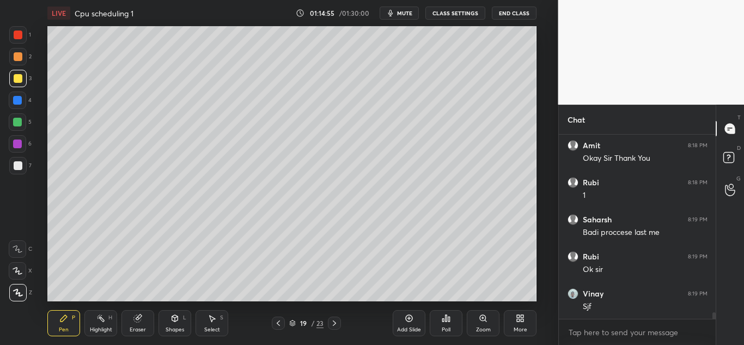
click at [276, 325] on icon at bounding box center [278, 323] width 9 height 9
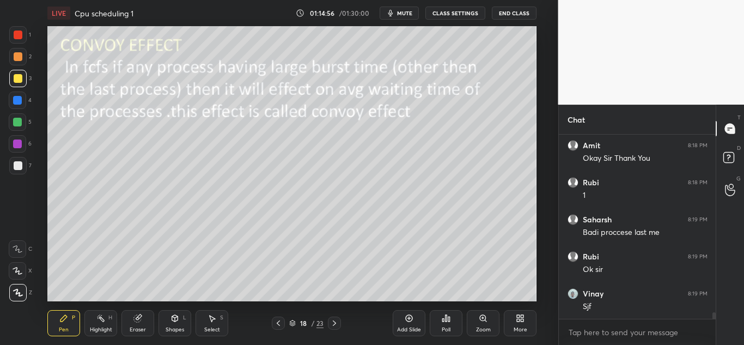
click at [275, 325] on icon at bounding box center [278, 323] width 9 height 9
click at [276, 325] on icon at bounding box center [278, 323] width 9 height 9
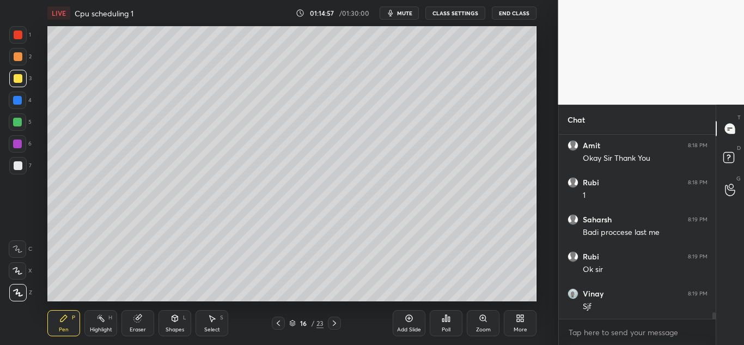
click at [279, 326] on icon at bounding box center [278, 323] width 9 height 9
click at [277, 325] on icon at bounding box center [278, 323] width 9 height 9
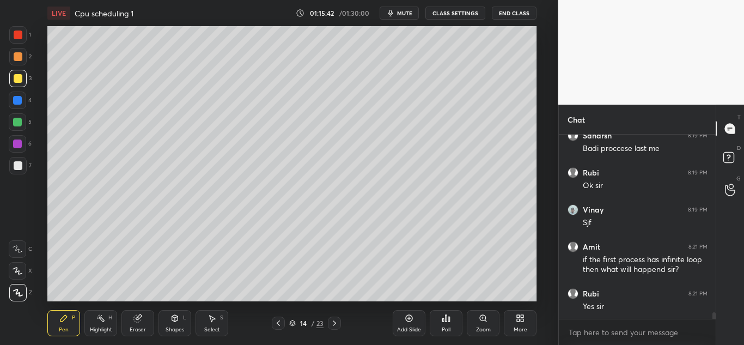
scroll to position [5030, 0]
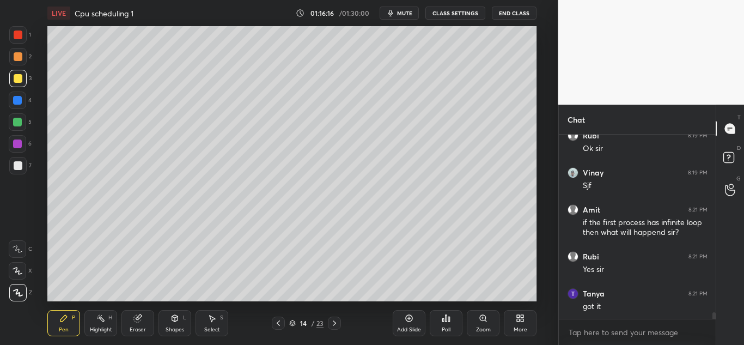
click at [336, 324] on icon at bounding box center [334, 323] width 9 height 9
click at [336, 328] on div at bounding box center [334, 323] width 13 height 13
click at [334, 324] on icon at bounding box center [334, 323] width 9 height 9
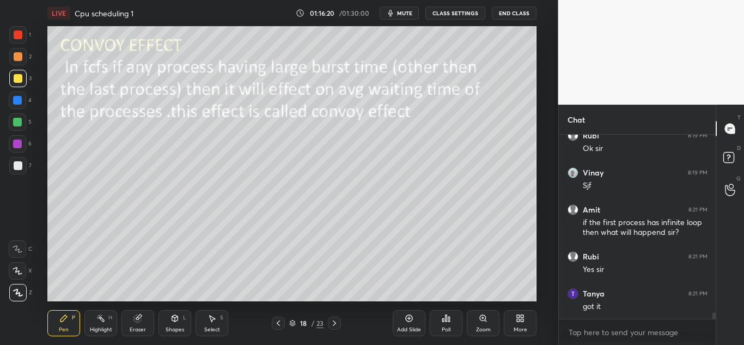
click at [331, 321] on icon at bounding box center [334, 323] width 9 height 9
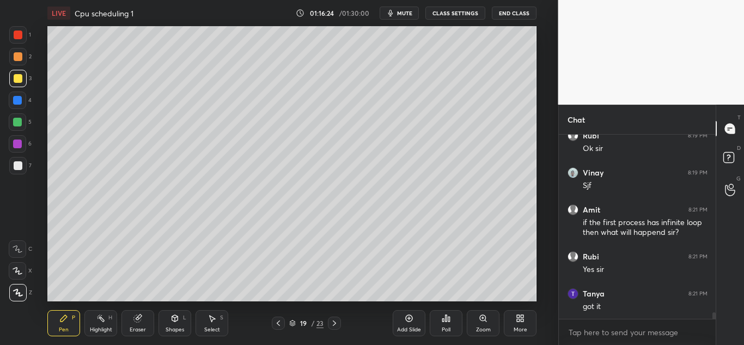
click at [334, 329] on div at bounding box center [334, 323] width 13 height 13
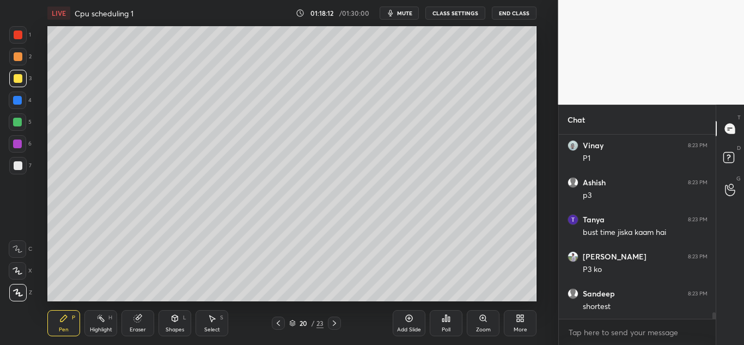
scroll to position [5252, 0]
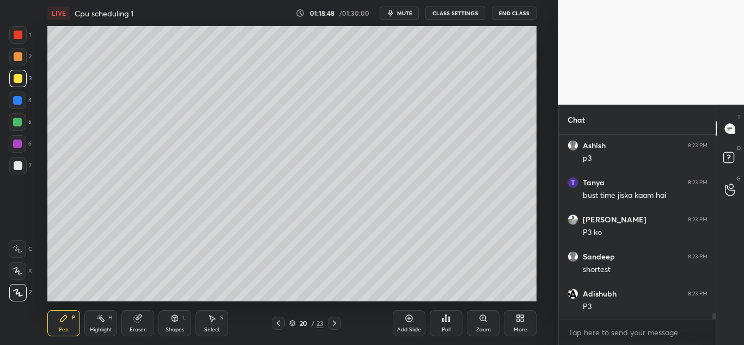
click at [17, 124] on div at bounding box center [17, 122] width 9 height 9
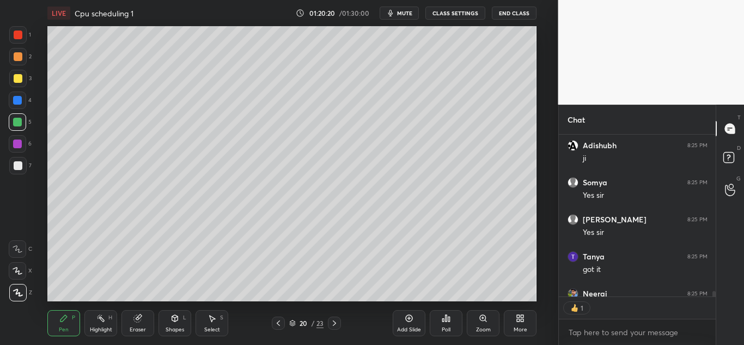
scroll to position [159, 154]
click at [335, 327] on icon at bounding box center [334, 323] width 9 height 9
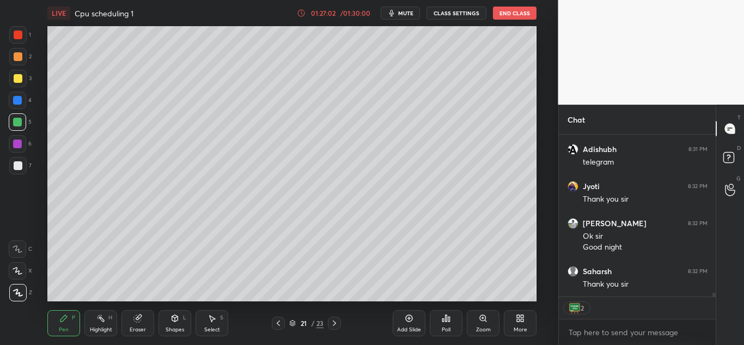
scroll to position [7074, 0]
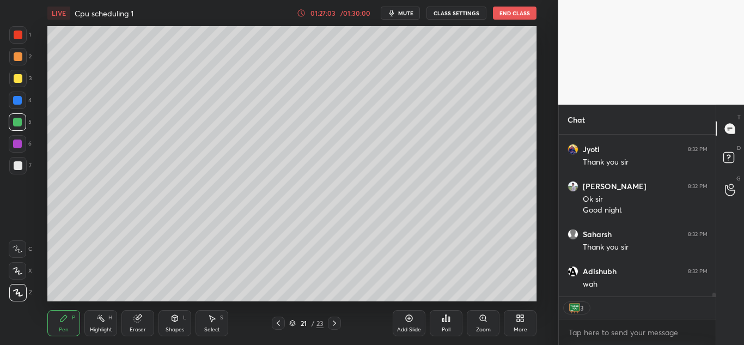
click at [514, 11] on button "End Class" at bounding box center [515, 13] width 44 height 13
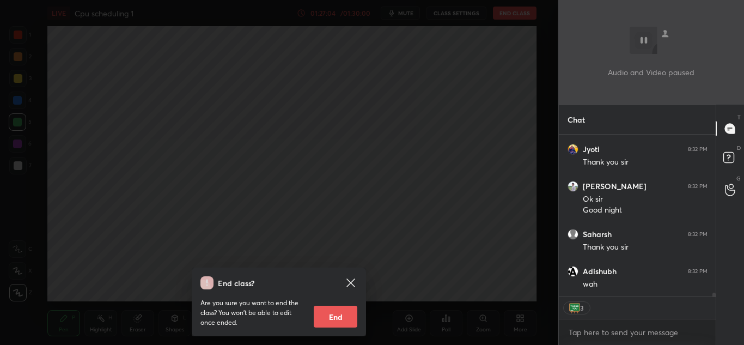
click at [336, 313] on button "End" at bounding box center [336, 317] width 44 height 22
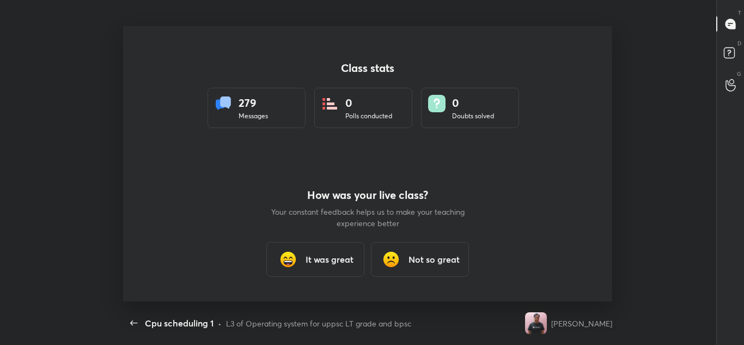
scroll to position [0, 0]
type textarea "x"
click at [336, 261] on h3 "It was great" at bounding box center [330, 259] width 48 height 13
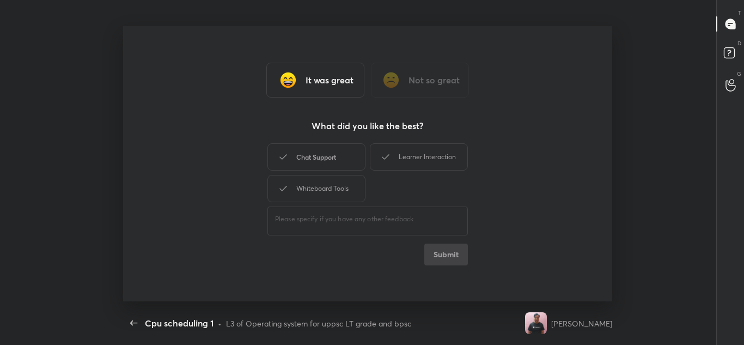
click at [335, 157] on div "Chat Support" at bounding box center [317, 156] width 98 height 27
click at [405, 154] on div "Learner Interaction" at bounding box center [419, 156] width 98 height 27
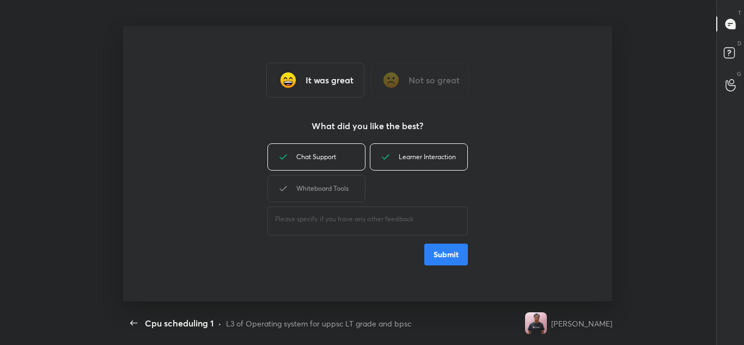
click at [335, 185] on div "Whiteboard Tools" at bounding box center [317, 188] width 98 height 27
click at [440, 258] on button "Submit" at bounding box center [447, 255] width 44 height 22
